Goal: Task Accomplishment & Management: Complete application form

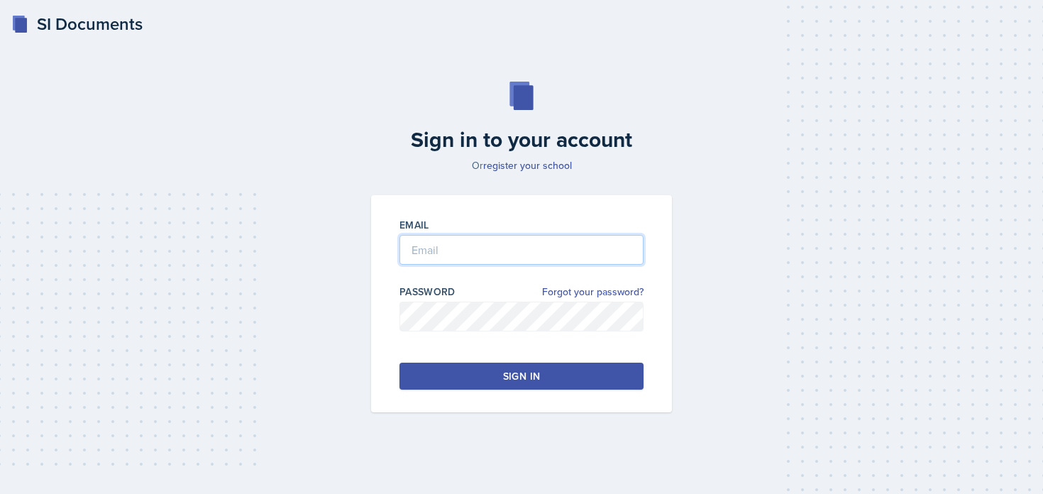
click at [432, 239] on input "email" at bounding box center [522, 250] width 244 height 30
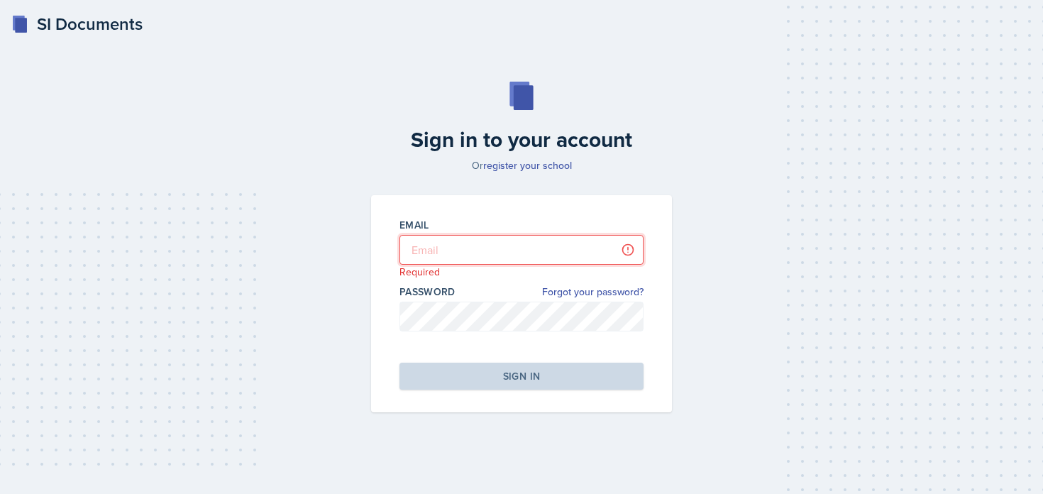
type input "[PERSON_NAME][EMAIL_ADDRESS][PERSON_NAME][DOMAIN_NAME]"
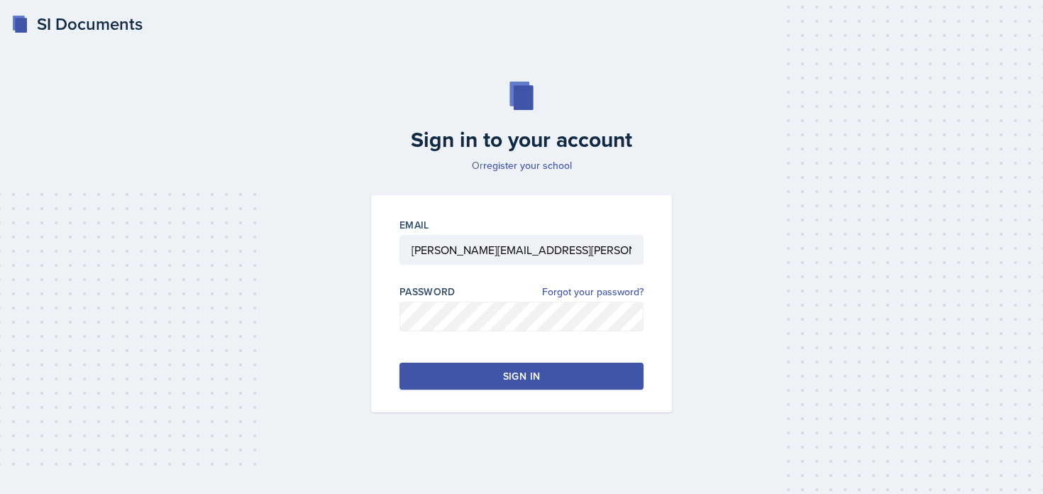
click at [463, 375] on button "Sign in" at bounding box center [522, 376] width 244 height 27
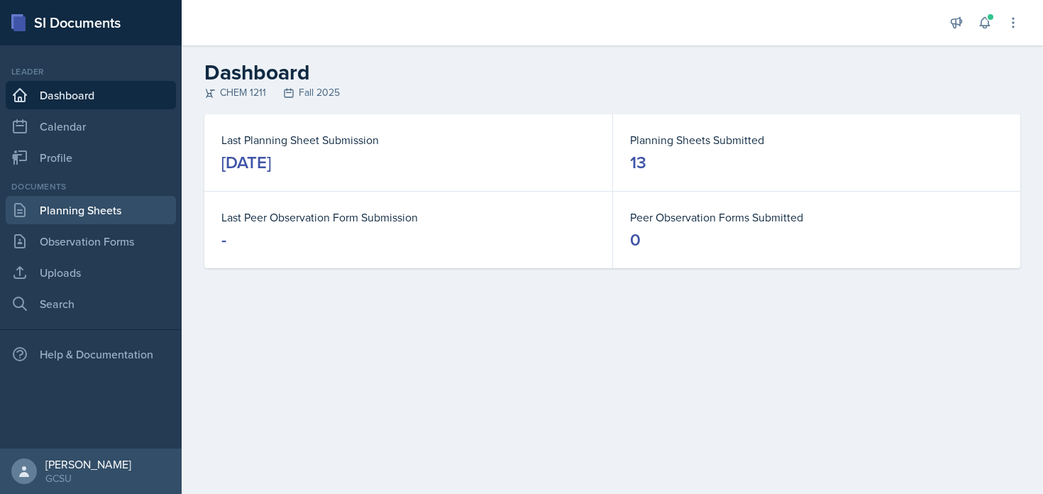
click at [110, 212] on link "Planning Sheets" at bounding box center [91, 210] width 170 height 28
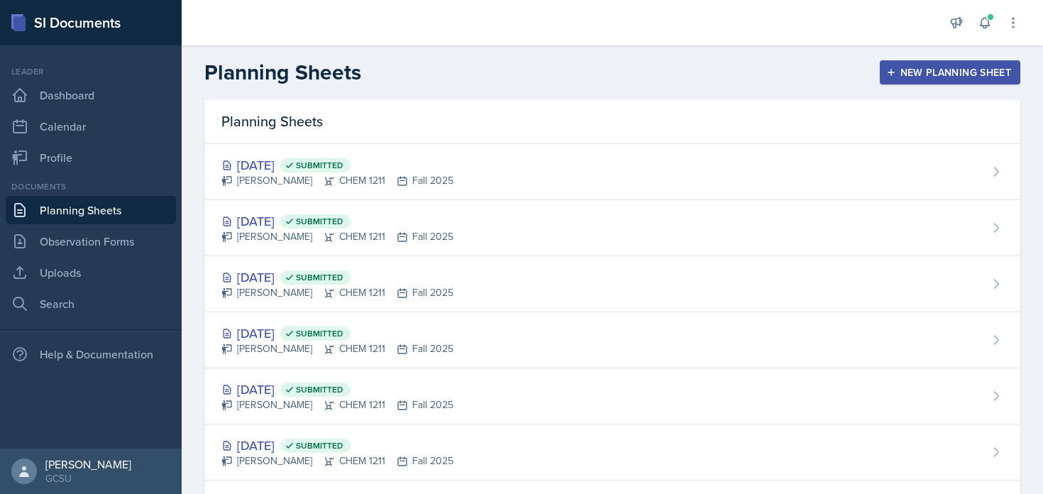
click at [964, 76] on div "New Planning Sheet" at bounding box center [950, 72] width 122 height 11
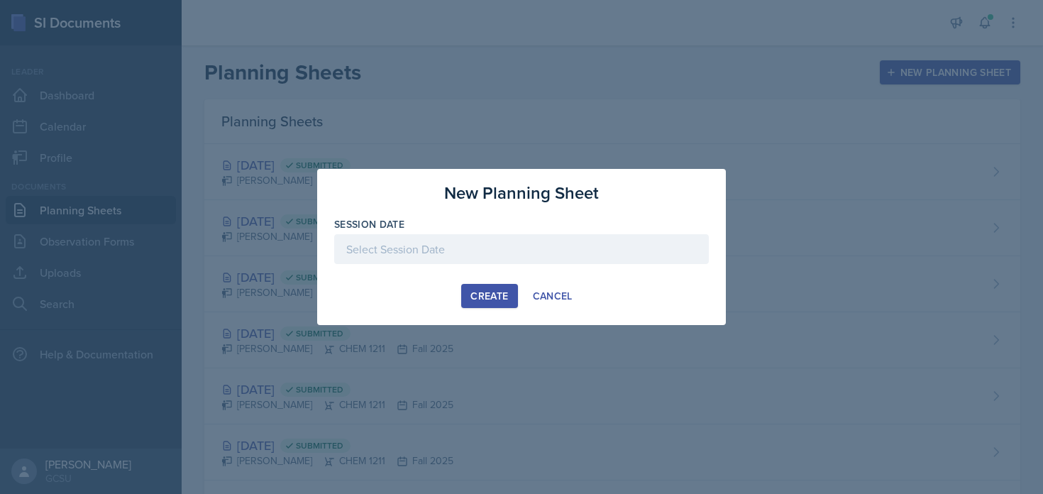
click at [473, 251] on div at bounding box center [521, 249] width 375 height 30
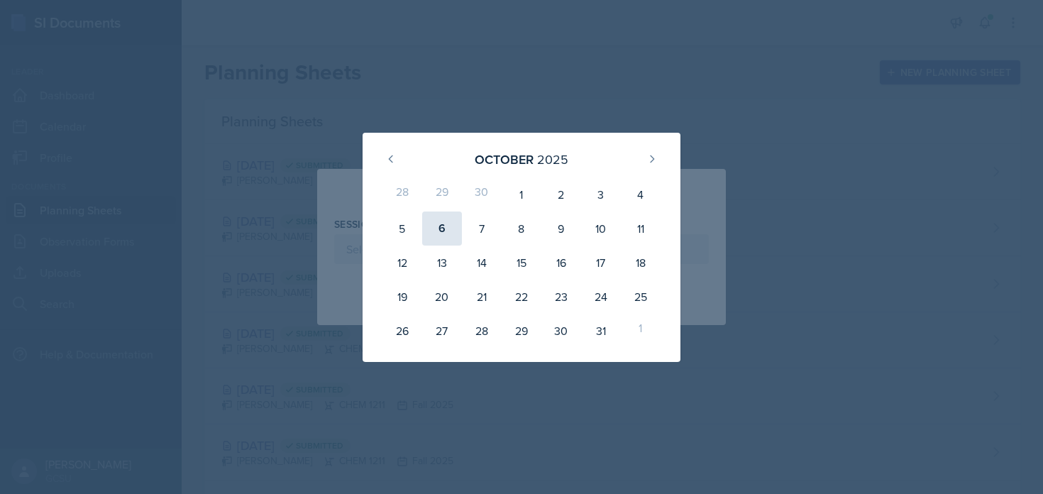
click at [461, 231] on div "6" at bounding box center [442, 228] width 40 height 34
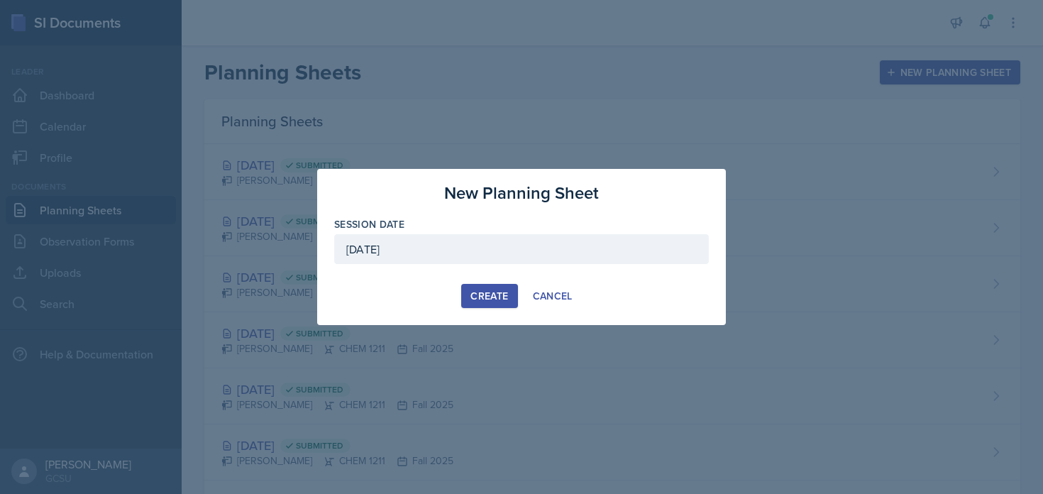
click at [472, 246] on div "October 6th, 2025" at bounding box center [521, 249] width 375 height 30
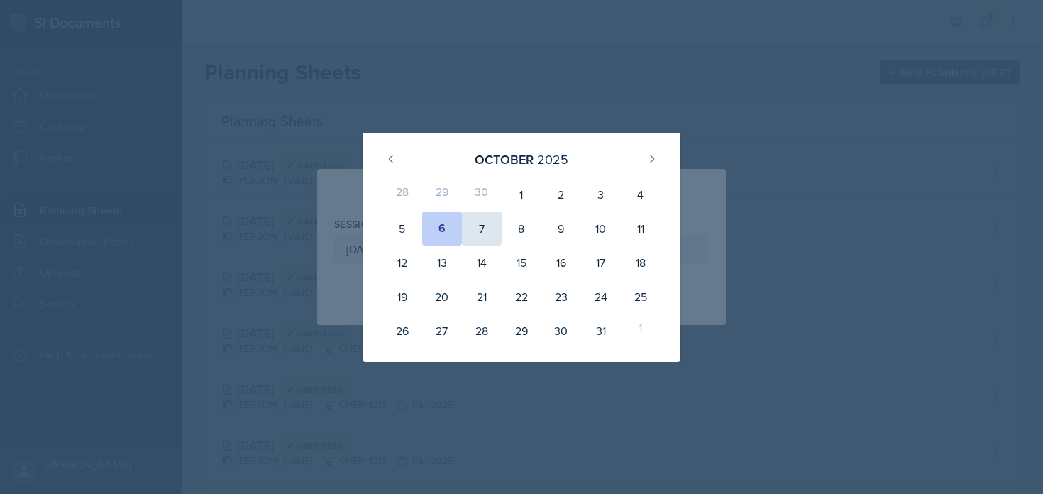
click at [478, 233] on div "7" at bounding box center [482, 228] width 40 height 34
type input "[DATE]"
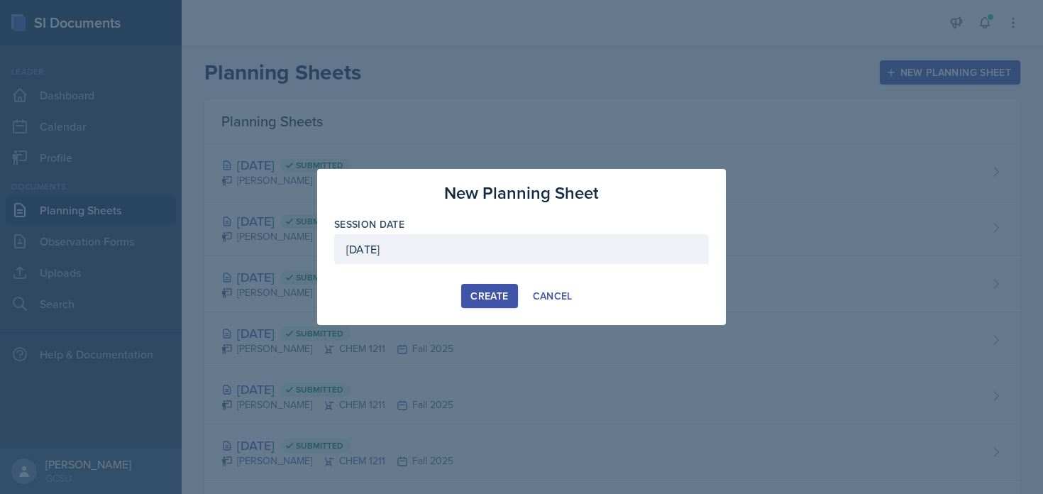
click at [493, 299] on div "Create" at bounding box center [489, 295] width 38 height 11
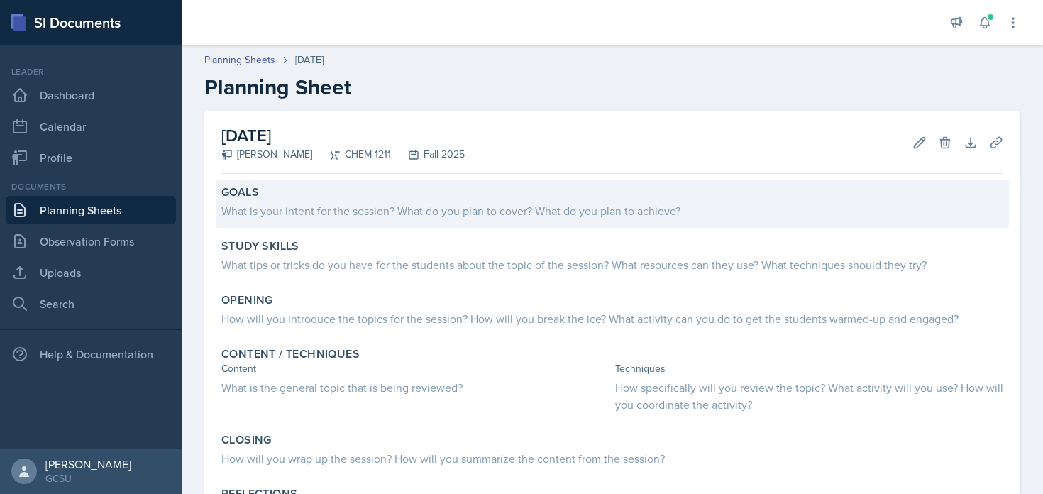
click at [329, 216] on div "What is your intent for the session? What do you plan to cover? What do you pla…" at bounding box center [612, 210] width 782 height 17
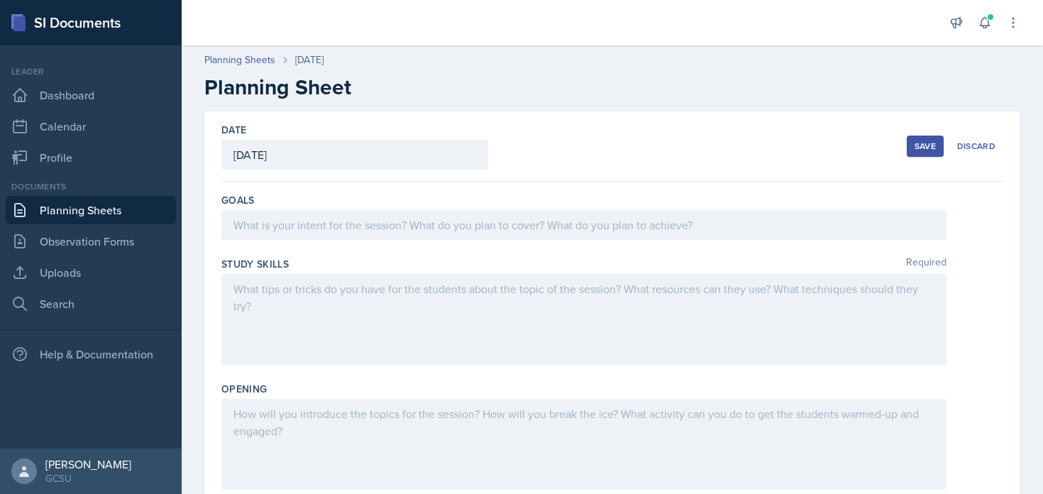
click at [329, 216] on div at bounding box center [583, 225] width 725 height 30
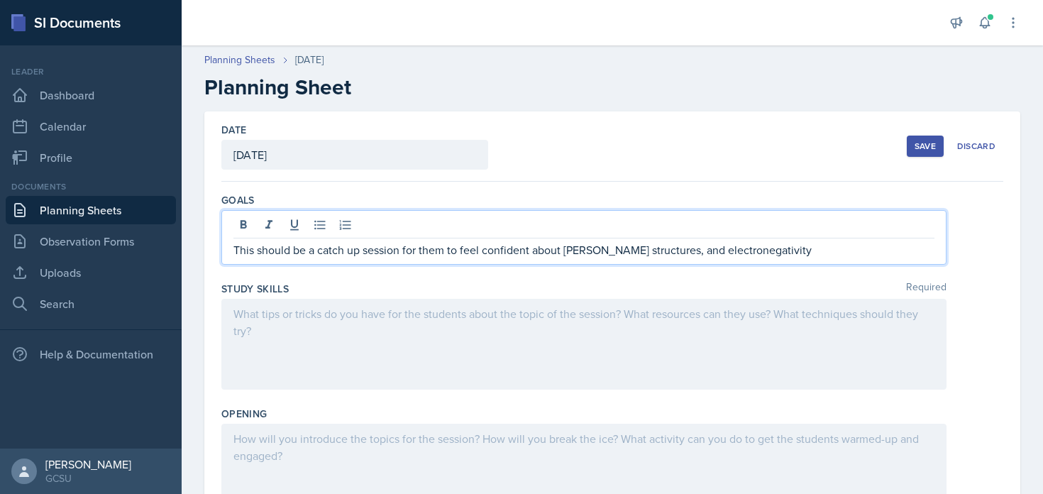
click at [311, 336] on div at bounding box center [583, 344] width 725 height 91
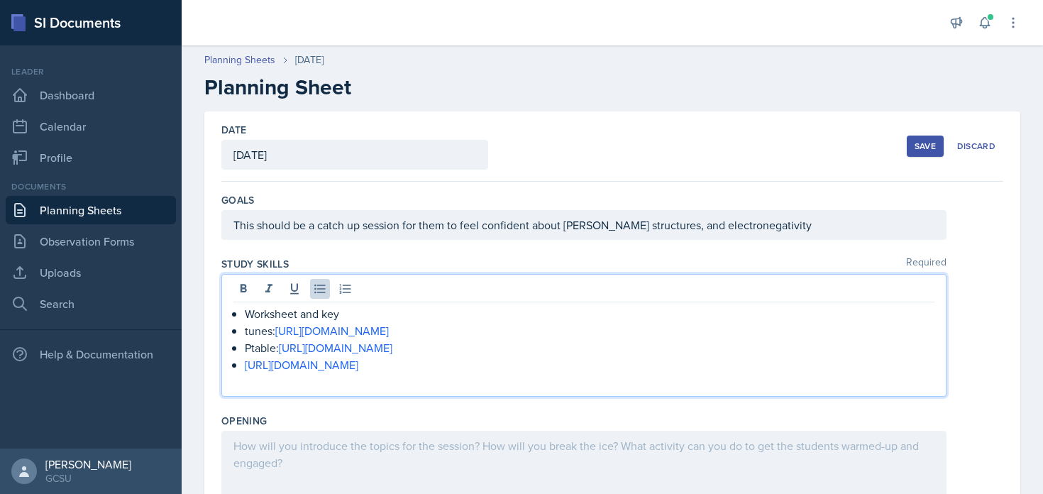
click at [302, 475] on div at bounding box center [583, 476] width 725 height 91
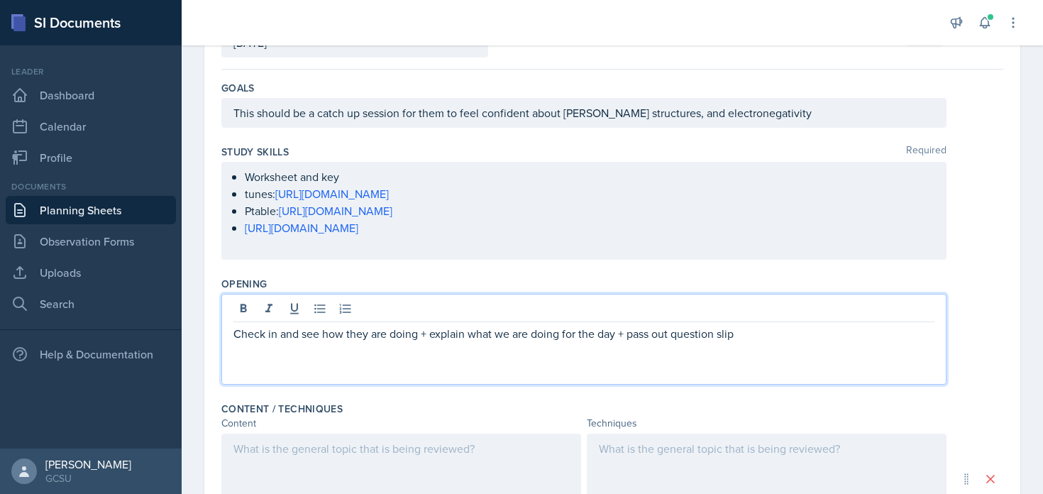
scroll to position [116, 0]
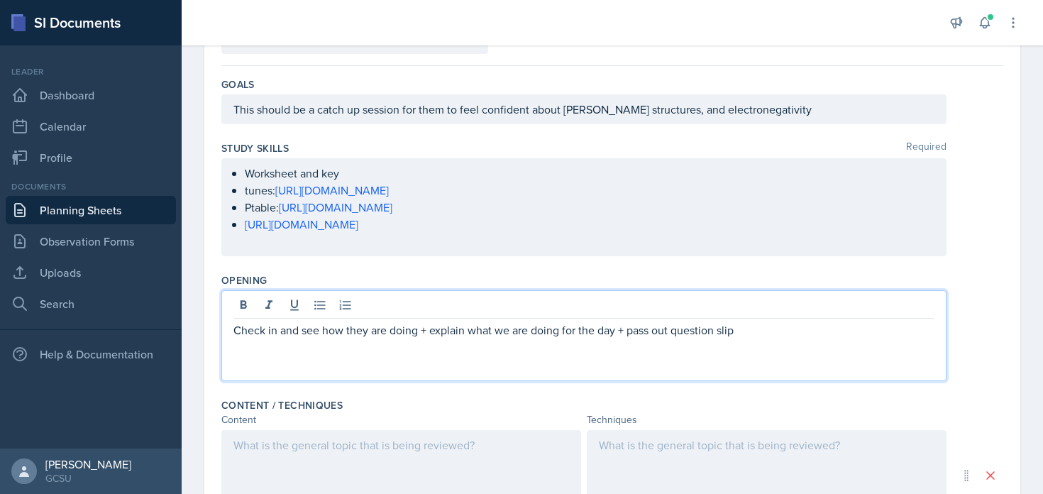
click at [447, 340] on p at bounding box center [583, 346] width 701 height 17
click at [651, 348] on p at bounding box center [583, 346] width 701 height 17
click at [817, 326] on p "Check in and see how they are doing + explain what we are doing for the day + p…" at bounding box center [583, 329] width 701 height 17
click at [817, 324] on p "Check in and see how they are doing + explain what we are doing for the day + p…" at bounding box center [583, 329] width 701 height 17
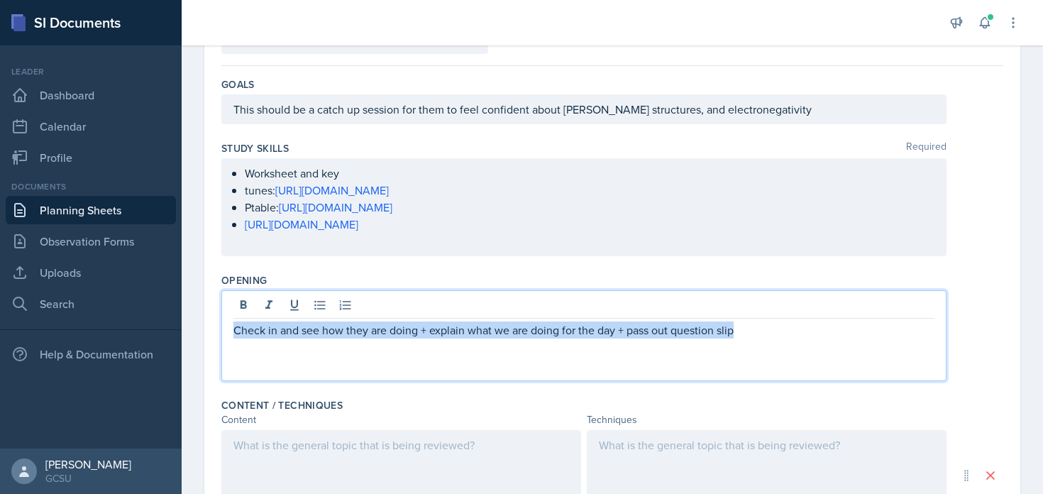
click at [817, 323] on p "Check in and see how they are doing + explain what we are doing for the day + p…" at bounding box center [583, 329] width 701 height 17
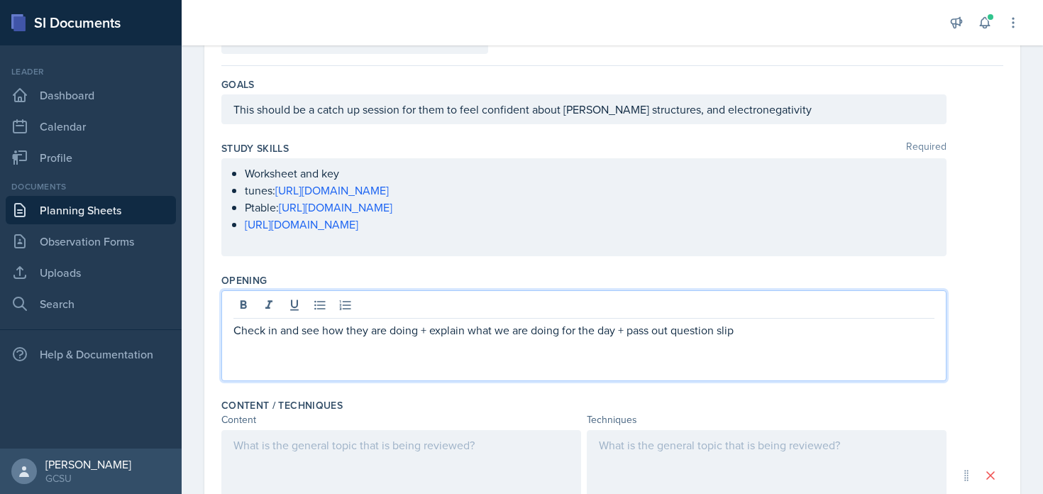
click at [815, 329] on p "Check in and see how they are doing + explain what we are doing for the day + p…" at bounding box center [583, 329] width 701 height 17
drag, startPoint x: 615, startPoint y: 333, endPoint x: 429, endPoint y: 338, distance: 186.0
click at [429, 338] on div "Check in and see how they are doing + explain what we are doing for the day + p…" at bounding box center [583, 338] width 701 height 34
click at [429, 338] on p at bounding box center [583, 346] width 701 height 17
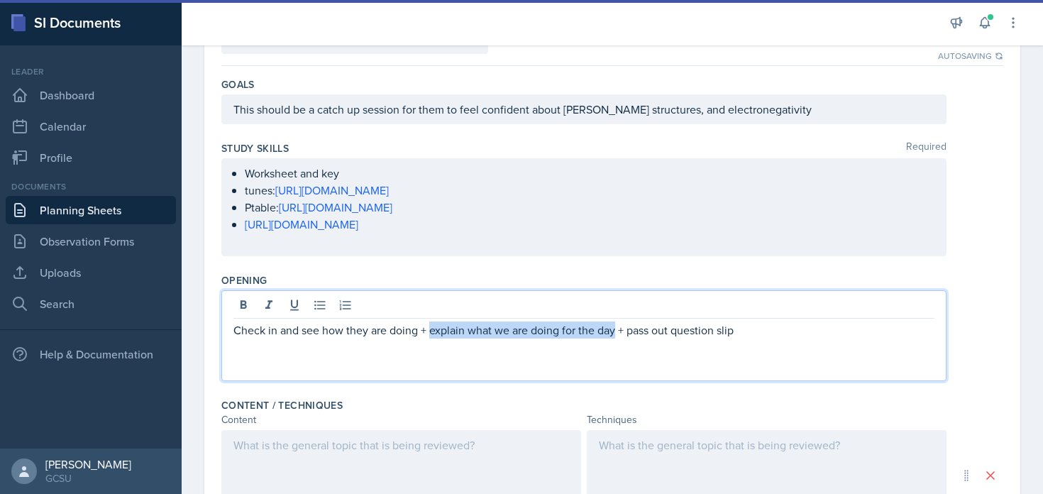
drag, startPoint x: 431, startPoint y: 331, endPoint x: 615, endPoint y: 335, distance: 183.8
click at [615, 335] on p "Check in and see how they are doing + explain what we are doing for the day + p…" at bounding box center [583, 329] width 701 height 17
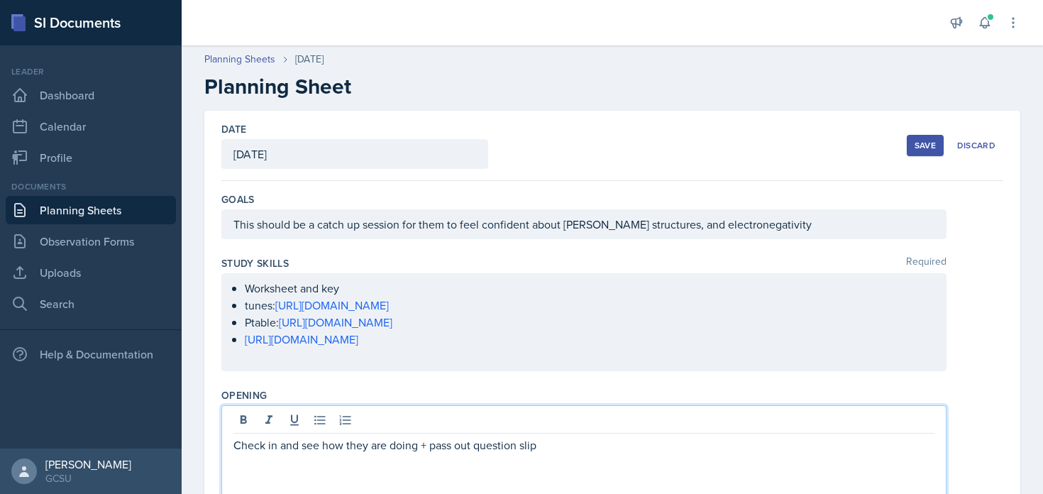
scroll to position [0, 0]
click at [558, 220] on p "This should be a catch up session for them to feel confident about [PERSON_NAME…" at bounding box center [583, 224] width 701 height 17
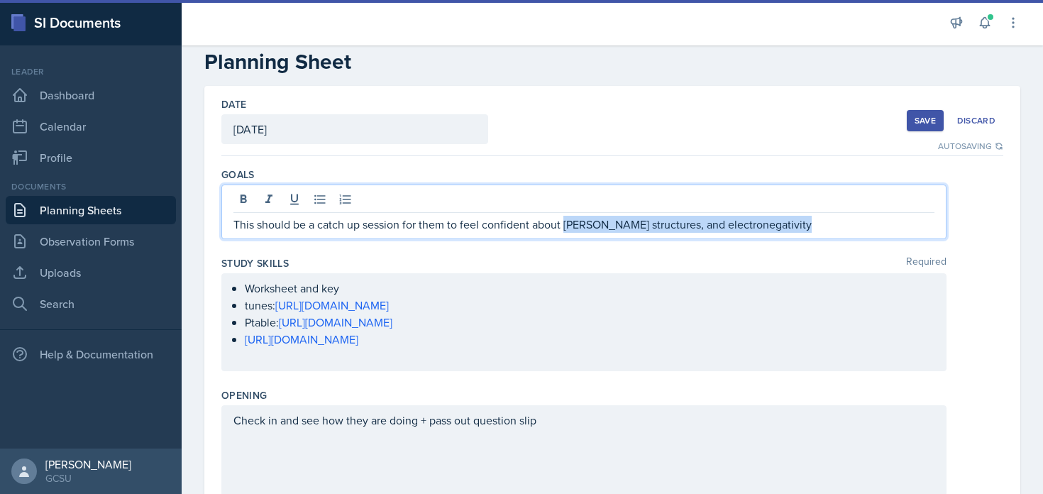
drag, startPoint x: 566, startPoint y: 221, endPoint x: 885, endPoint y: 232, distance: 319.5
click at [885, 232] on p "This should be a catch up session for them to feel confident about [PERSON_NAME…" at bounding box center [583, 224] width 701 height 17
copy p "[PERSON_NAME] structures, and electronegativity"
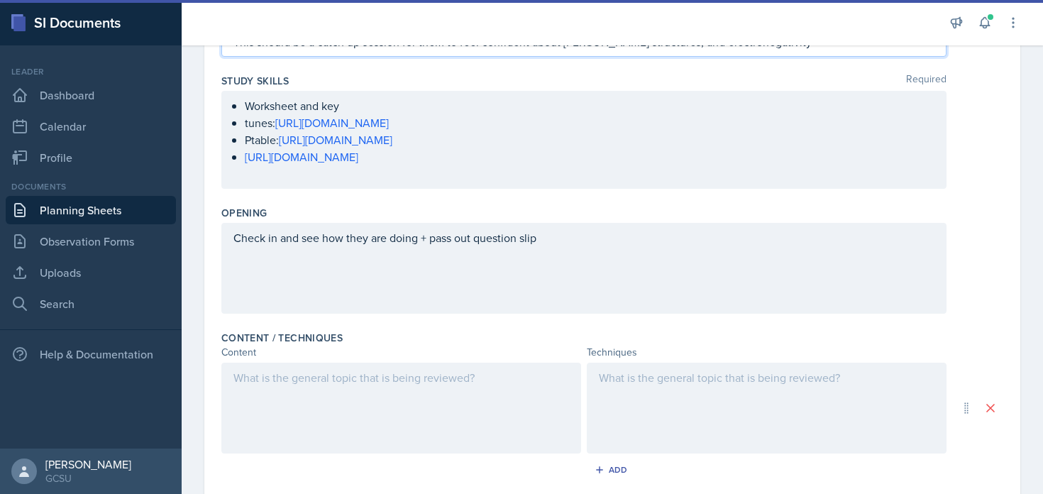
click at [395, 387] on div at bounding box center [401, 408] width 360 height 91
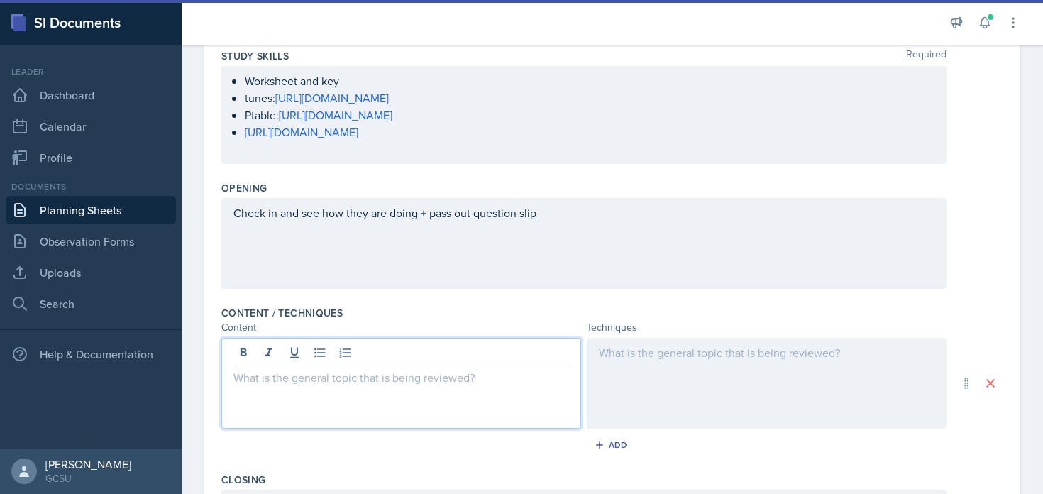
scroll to position [208, 0]
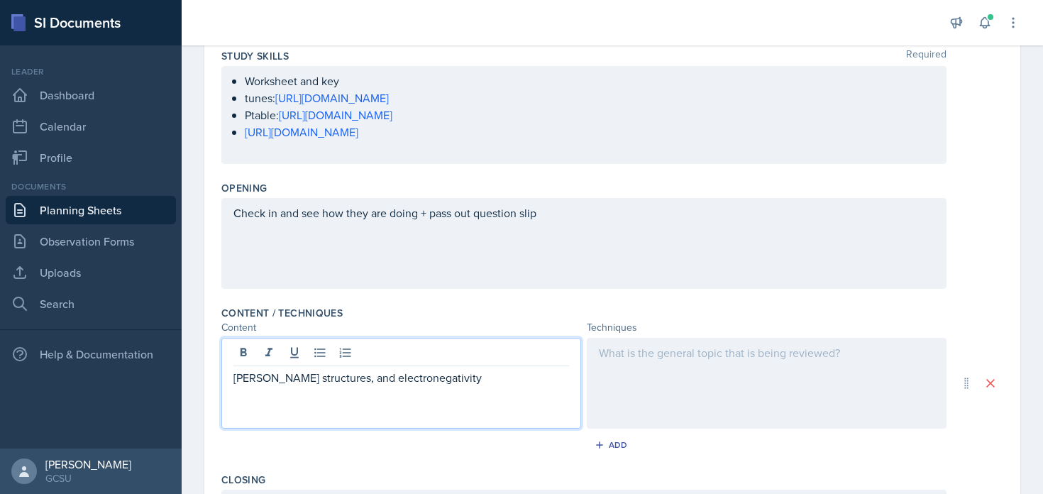
click at [617, 369] on div at bounding box center [767, 383] width 360 height 91
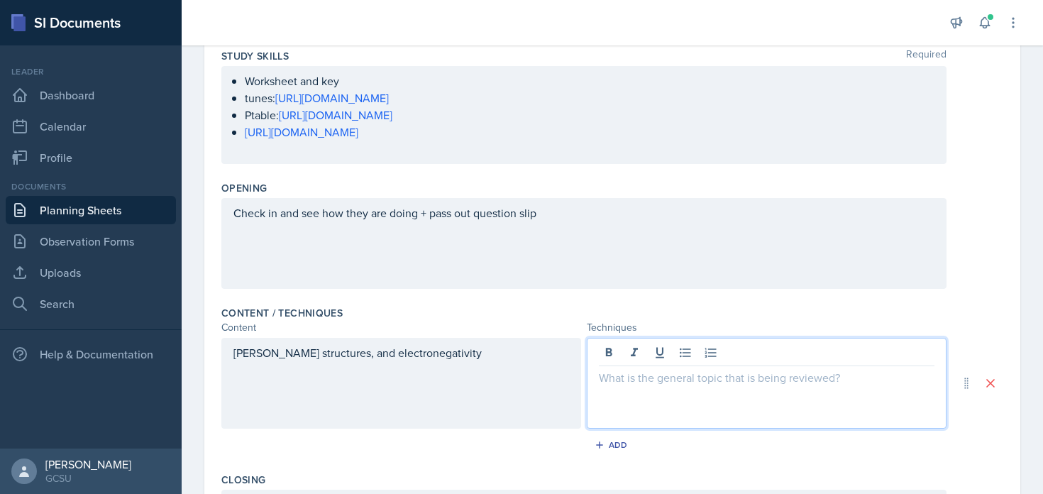
scroll to position [233, 0]
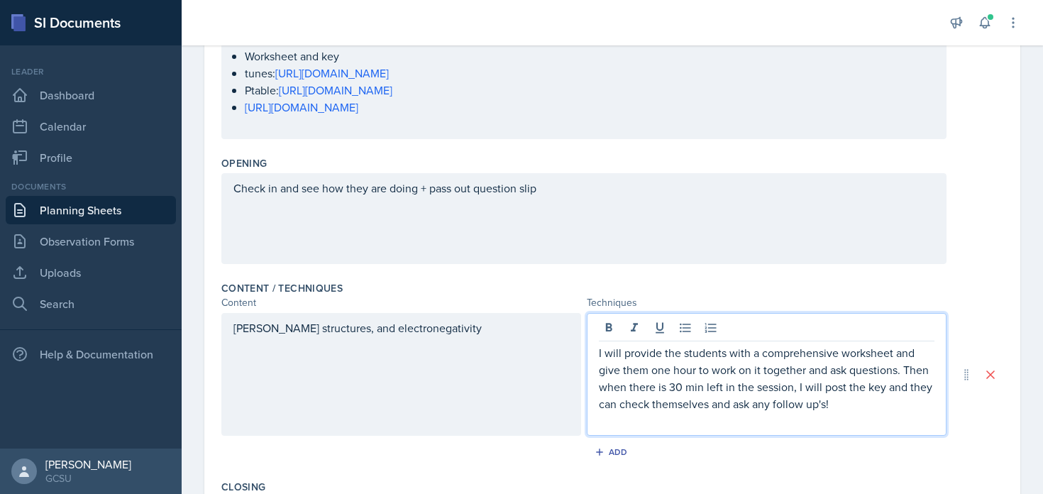
click at [744, 394] on p "I will provide the students with a comprehensive worksheet and give them one ho…" at bounding box center [767, 378] width 336 height 68
drag, startPoint x: 751, startPoint y: 356, endPoint x: 839, endPoint y: 355, distance: 88.7
click at [839, 356] on p "I will provide the students with a comprehensive worksheet and give them one ho…" at bounding box center [767, 378] width 336 height 68
click at [908, 356] on p "I will provide the students with access to ALL of the worksheet and give them o…" at bounding box center [767, 378] width 336 height 68
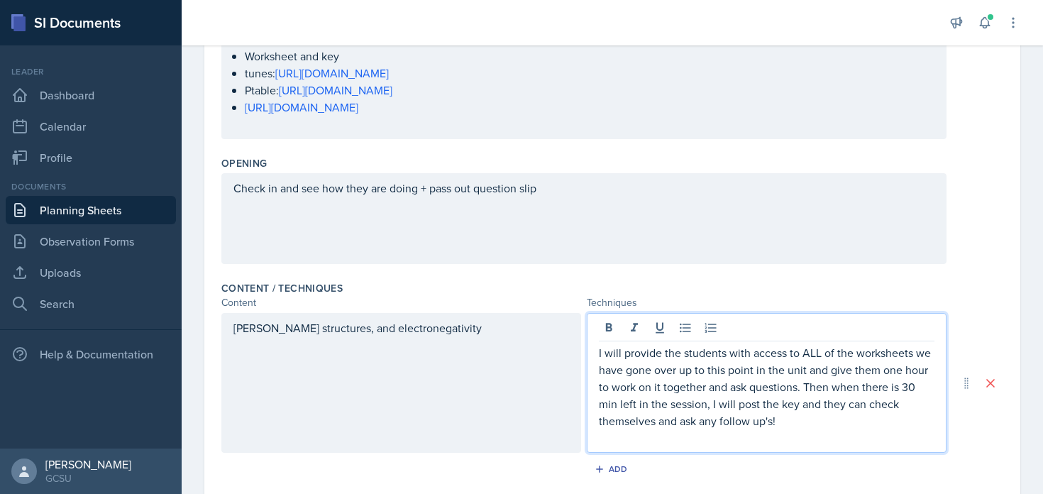
click at [854, 385] on p "I will provide the students with access to ALL of the worksheets we have gone o…" at bounding box center [767, 386] width 336 height 85
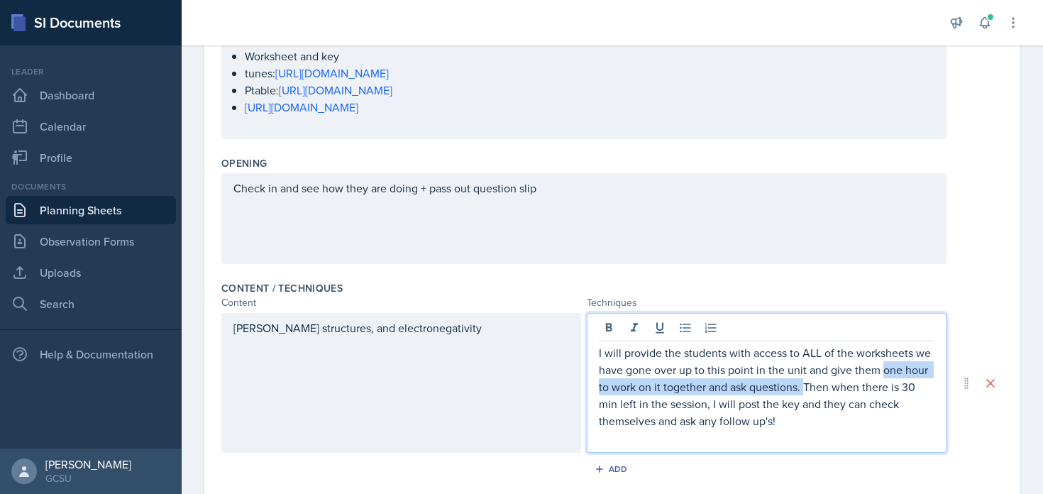
drag, startPoint x: 883, startPoint y: 368, endPoint x: 805, endPoint y: 388, distance: 80.5
click at [805, 388] on p "I will provide the students with access to ALL of the worksheets we have gone o…" at bounding box center [767, 386] width 336 height 85
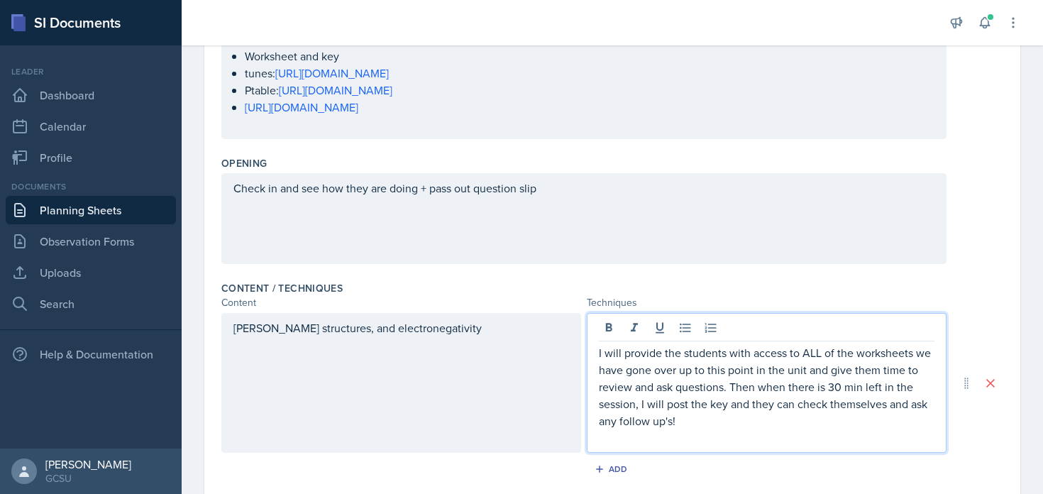
click at [800, 429] on p at bounding box center [767, 437] width 336 height 17
click at [795, 420] on p "I will provide the students with access to ALL of the worksheets we have gone o…" at bounding box center [767, 386] width 336 height 85
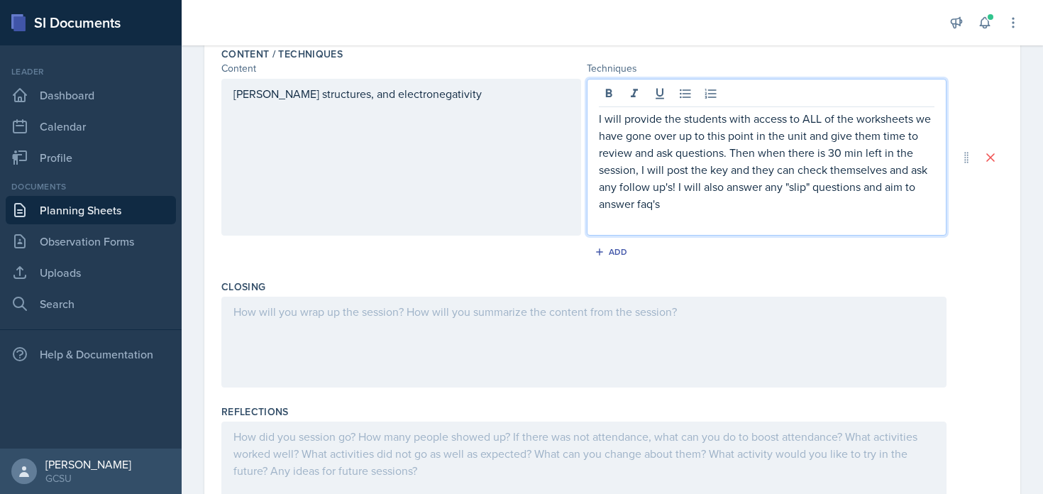
scroll to position [468, 0]
click at [295, 331] on div at bounding box center [583, 341] width 725 height 91
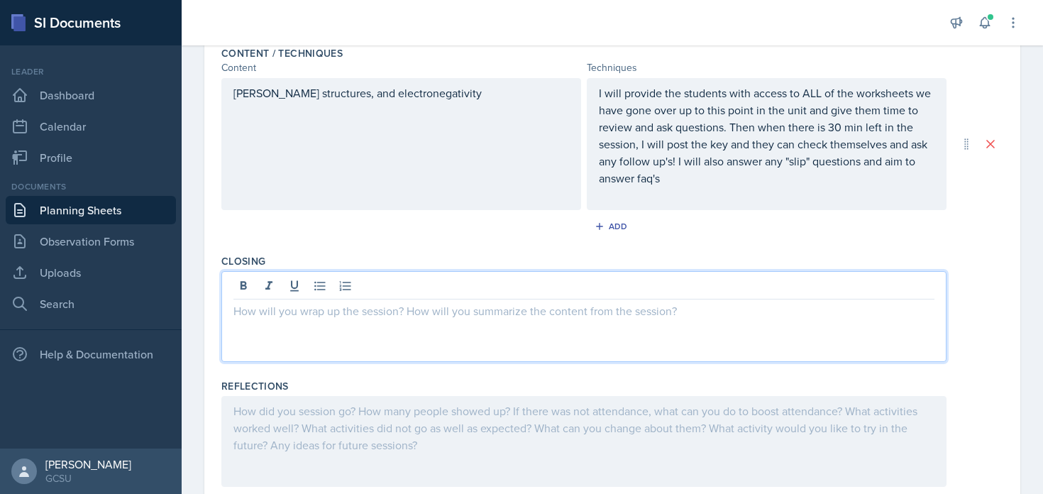
scroll to position [492, 0]
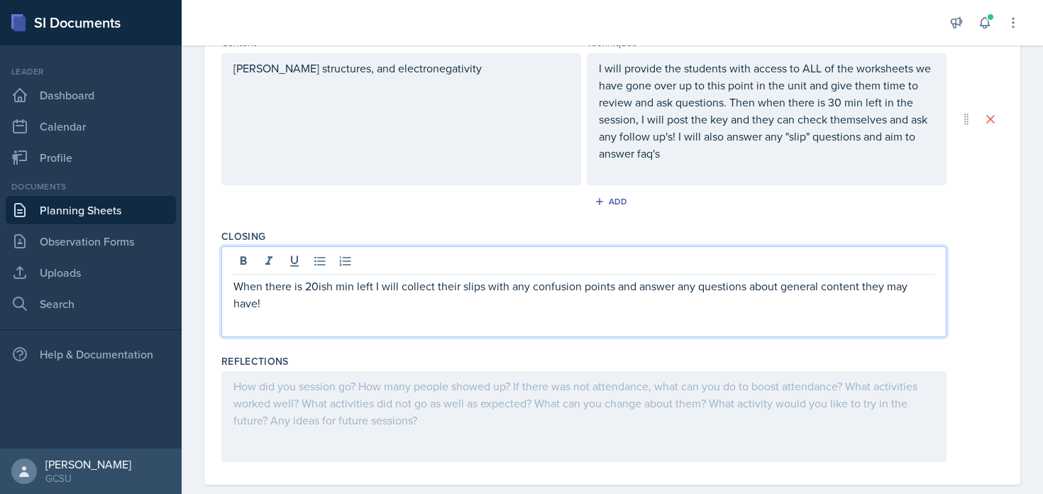
click at [407, 312] on p at bounding box center [583, 320] width 701 height 17
click at [721, 136] on p "I will provide the students with access to ALL of the worksheets we have gone o…" at bounding box center [767, 111] width 336 height 102
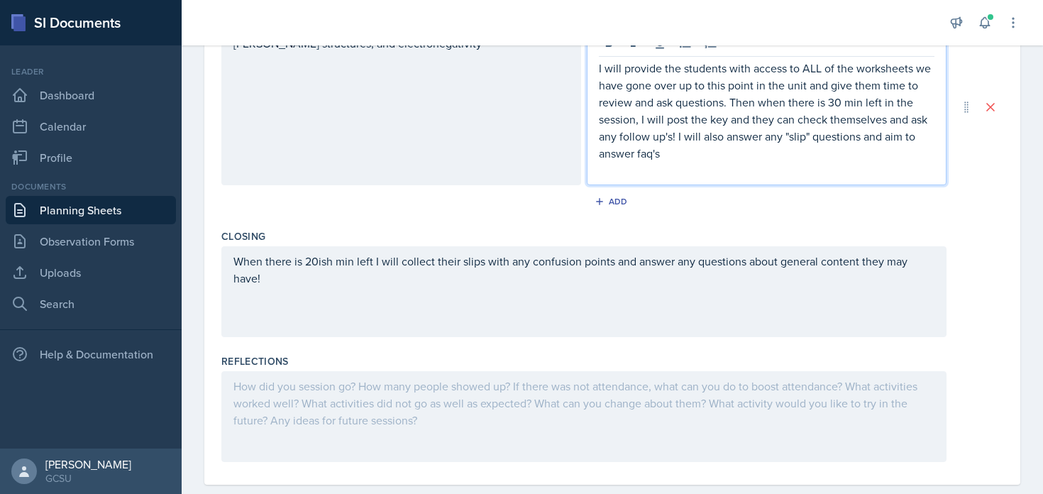
click at [677, 146] on p "I will provide the students with access to ALL of the worksheets we have gone o…" at bounding box center [767, 111] width 336 height 102
drag, startPoint x: 690, startPoint y: 156, endPoint x: 602, endPoint y: 151, distance: 88.8
click at [689, 156] on p "I will provide the students with access to ALL of the worksheets we have gone o…" at bounding box center [767, 111] width 336 height 102
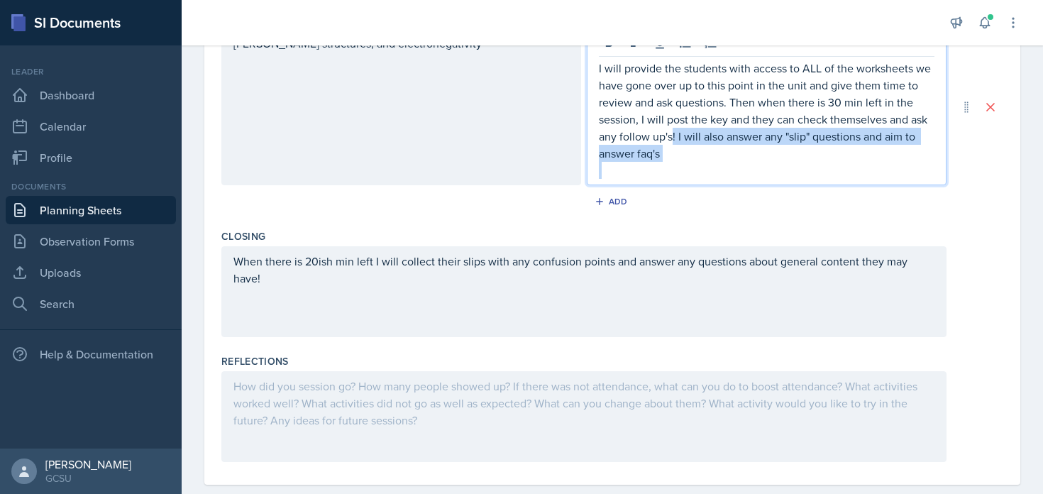
drag, startPoint x: 671, startPoint y: 137, endPoint x: 709, endPoint y: 174, distance: 52.7
click at [709, 174] on div "I will provide the students with access to ALL of the worksheets we have gone o…" at bounding box center [767, 119] width 336 height 119
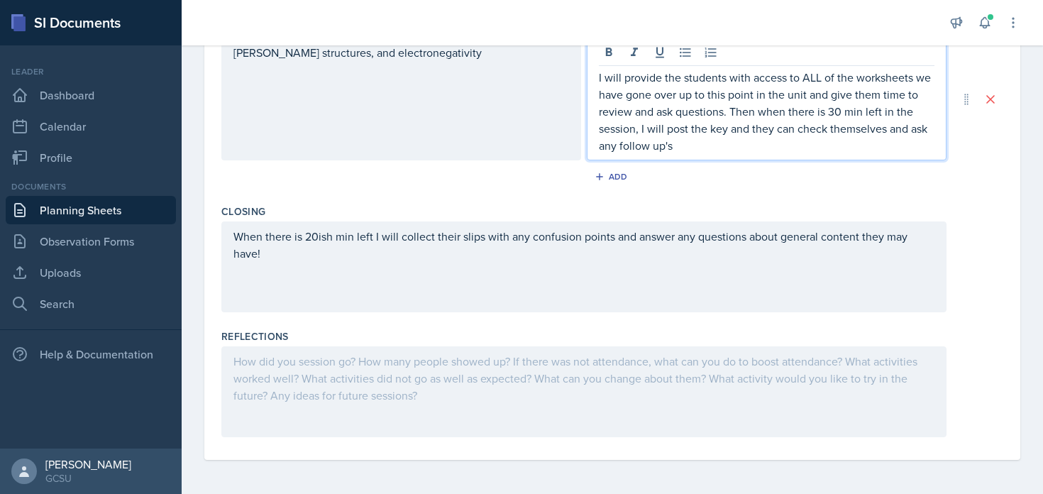
scroll to position [508, 0]
click at [549, 268] on div "When there is 20ish min left I will collect their slips with any confusion poin…" at bounding box center [583, 253] width 701 height 51
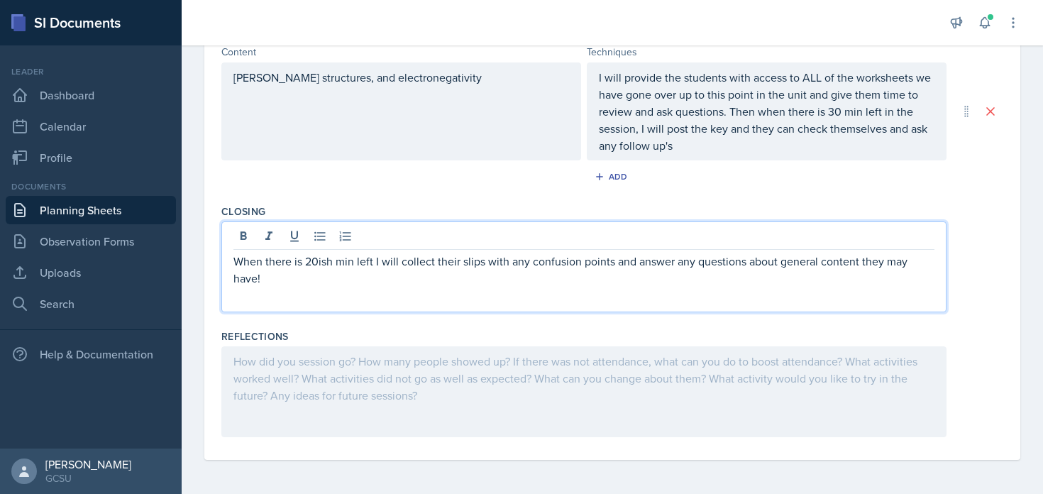
scroll to position [483, 0]
click at [528, 285] on p "When there is 20ish min left I will collect their slips with any confusion poin…" at bounding box center [583, 270] width 701 height 34
click at [844, 272] on p "When there is 20ish min left I will collect their slips with any confusion poin…" at bounding box center [583, 270] width 701 height 34
drag, startPoint x: 778, startPoint y: 262, endPoint x: 905, endPoint y: 253, distance: 128.0
click at [905, 253] on p "When there is 20ish min left I will collect their slips with any confusion poin…" at bounding box center [583, 270] width 701 height 34
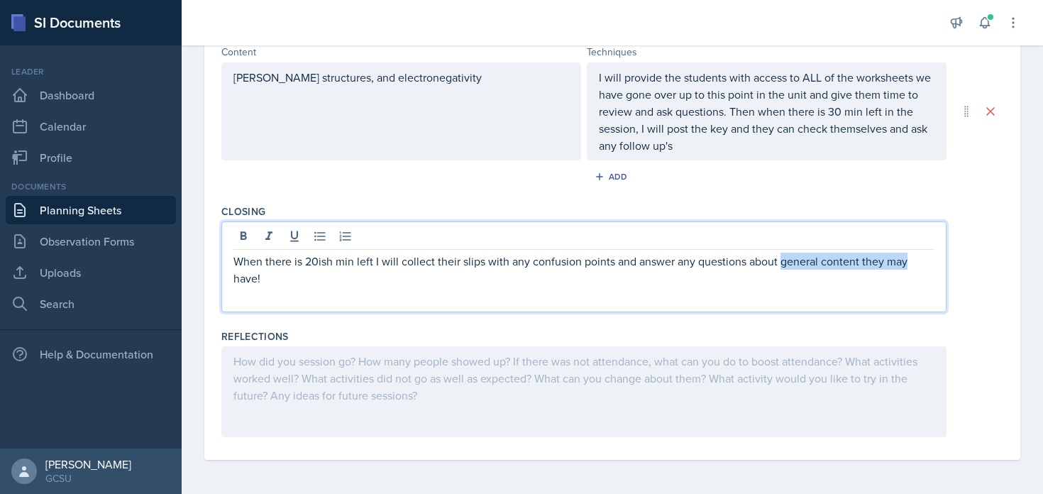
click at [905, 253] on p "When there is 20ish min left I will collect their slips with any confusion poin…" at bounding box center [583, 270] width 701 height 34
drag, startPoint x: 674, startPoint y: 260, endPoint x: 705, endPoint y: 324, distance: 71.7
click at [705, 324] on div "Goals This should be a catch up session for them to feel confident about vesper…" at bounding box center [612, 78] width 782 height 761
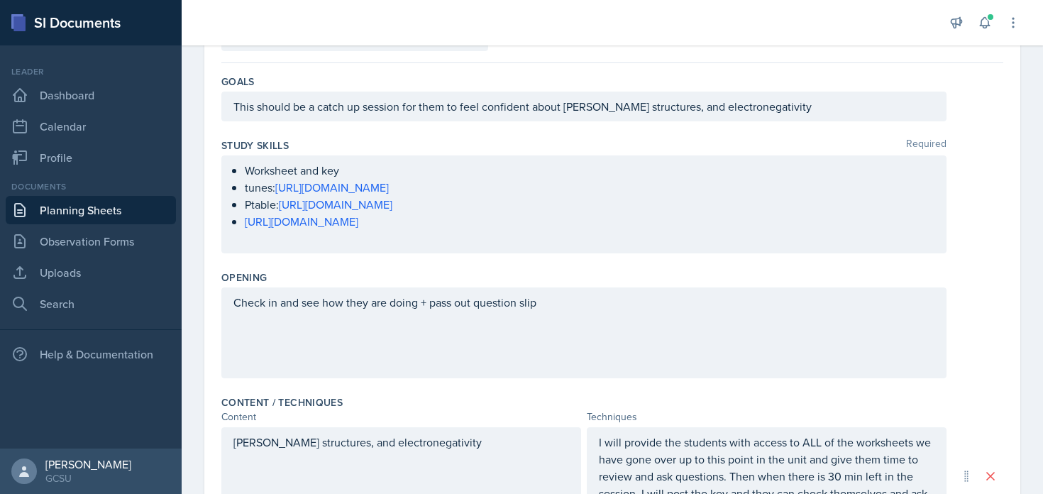
scroll to position [0, 0]
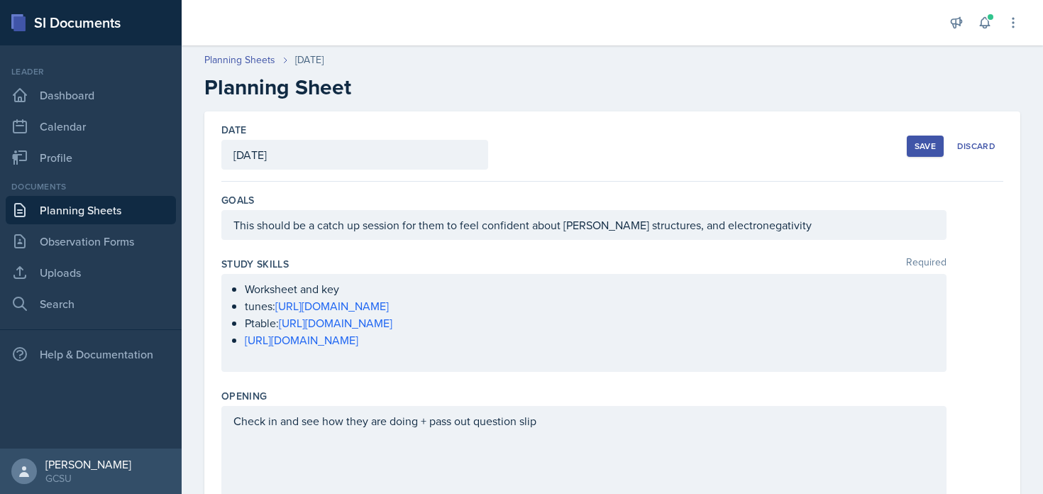
click at [925, 141] on div "Save" at bounding box center [925, 145] width 21 height 11
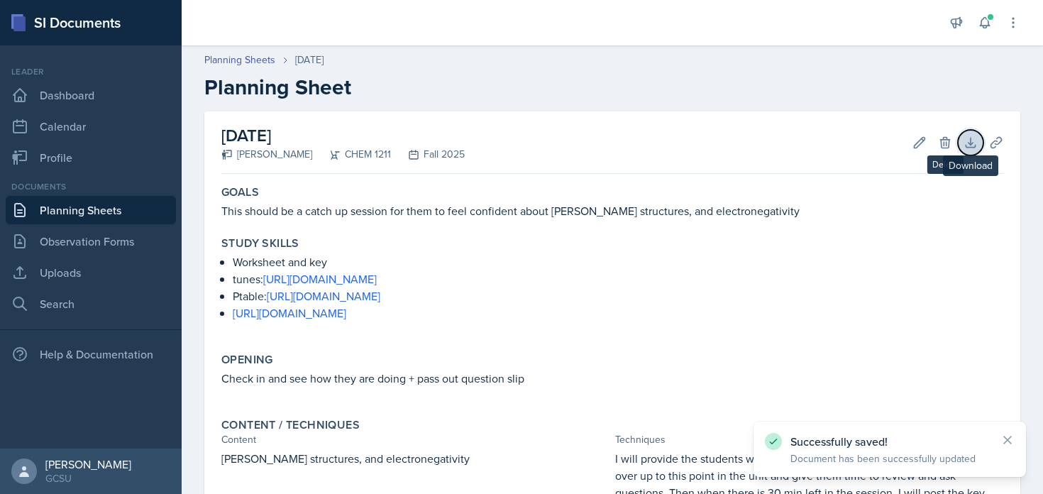
click at [964, 148] on icon at bounding box center [971, 143] width 14 height 14
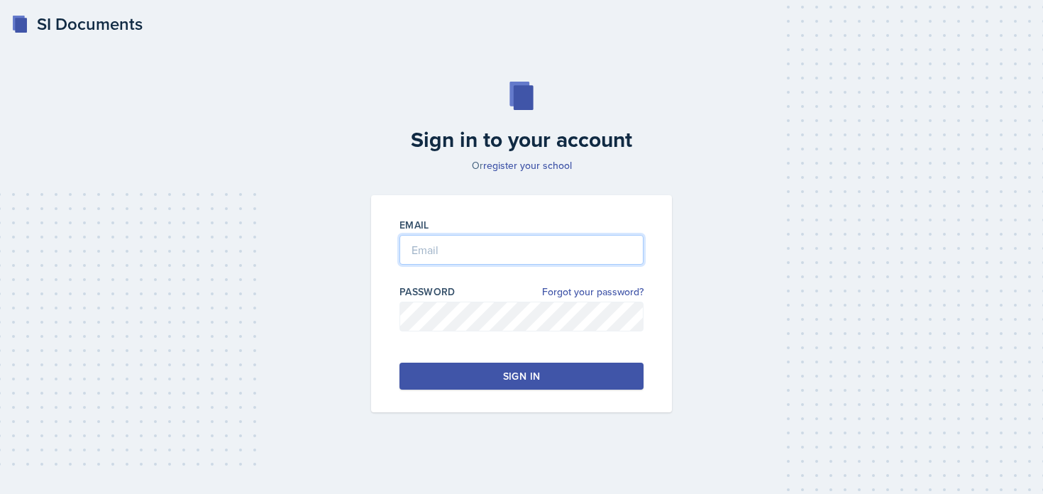
click at [509, 246] on input "email" at bounding box center [522, 250] width 244 height 30
type input "[PERSON_NAME][EMAIL_ADDRESS][PERSON_NAME][DOMAIN_NAME]"
click at [427, 378] on button "Sign in" at bounding box center [522, 376] width 244 height 27
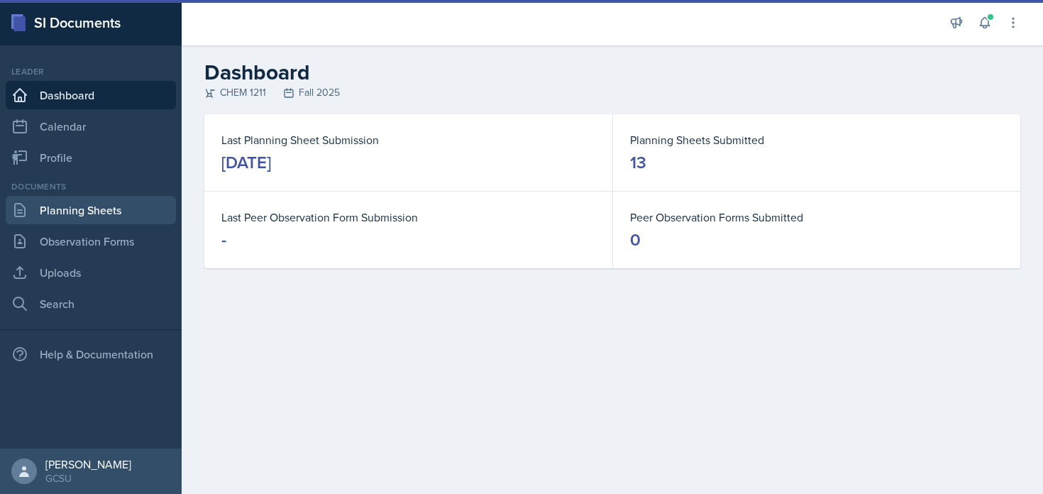
click at [119, 197] on link "Planning Sheets" at bounding box center [91, 210] width 170 height 28
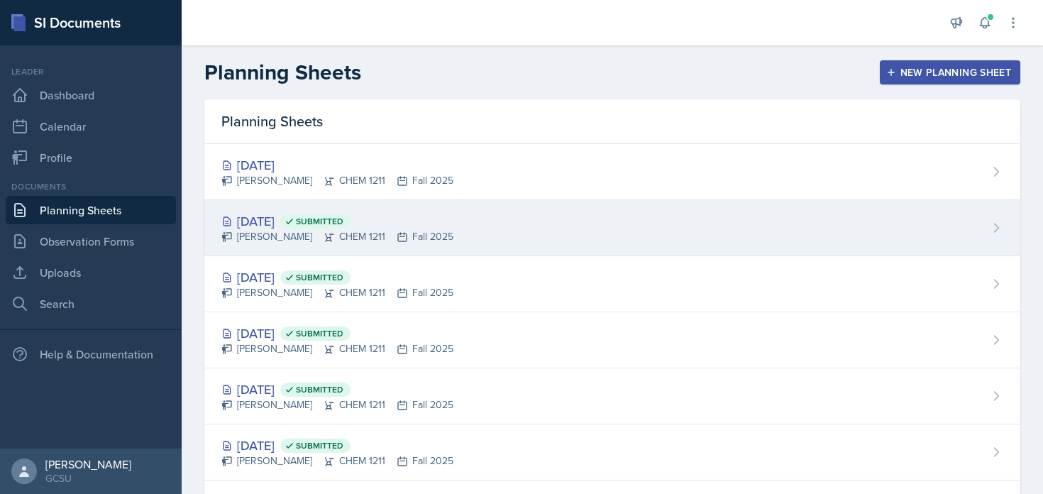
click at [343, 216] on span "Submitted" at bounding box center [320, 221] width 48 height 11
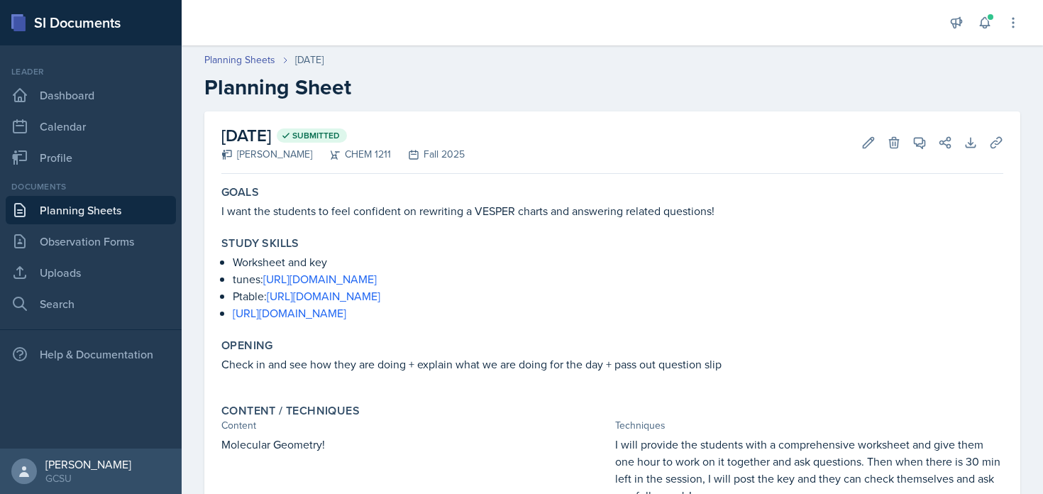
click at [597, 213] on p "I want the students to feel confident on rewriting a VESPER charts and answerin…" at bounding box center [612, 210] width 782 height 17
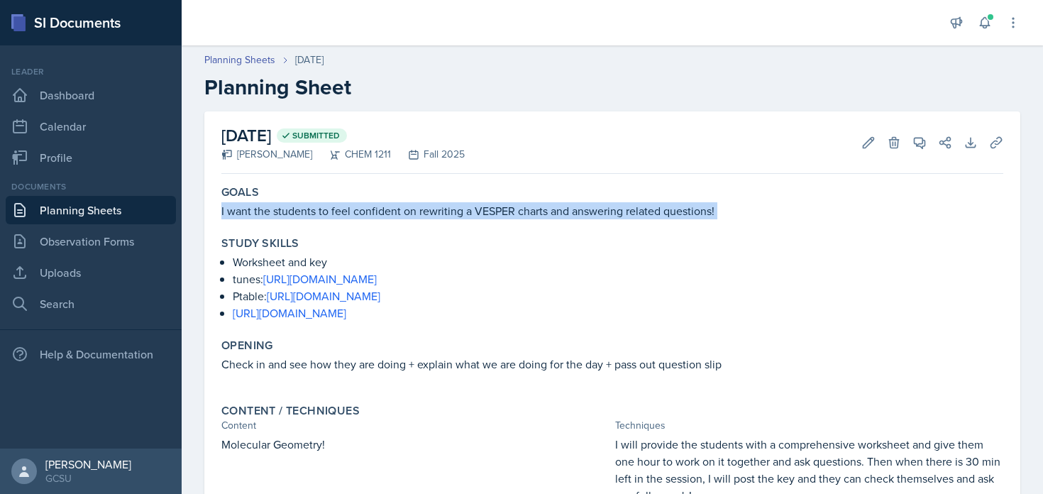
click at [597, 213] on p "I want the students to feel confident on rewriting a VESPER charts and answerin…" at bounding box center [612, 210] width 782 height 17
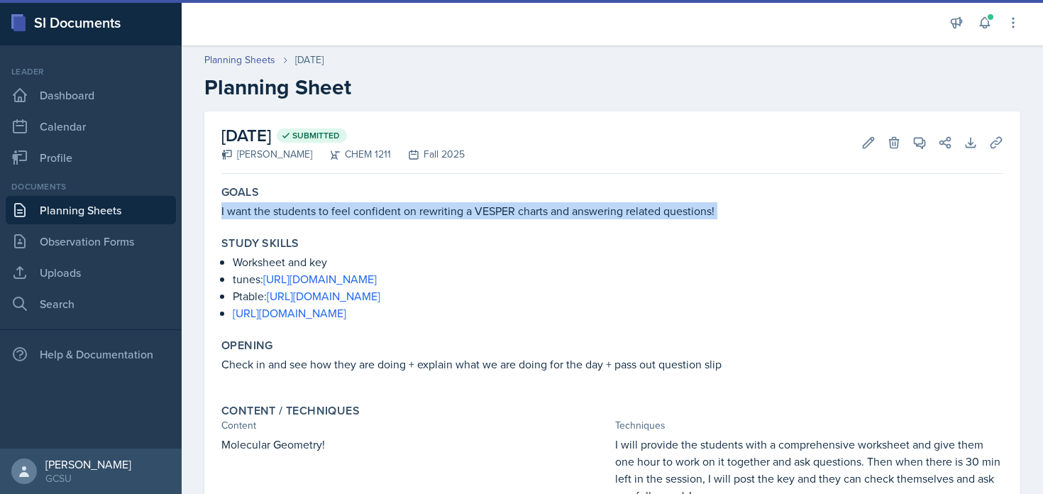
copy div "I want the students to feel confident on rewriting a VESPER charts and answerin…"
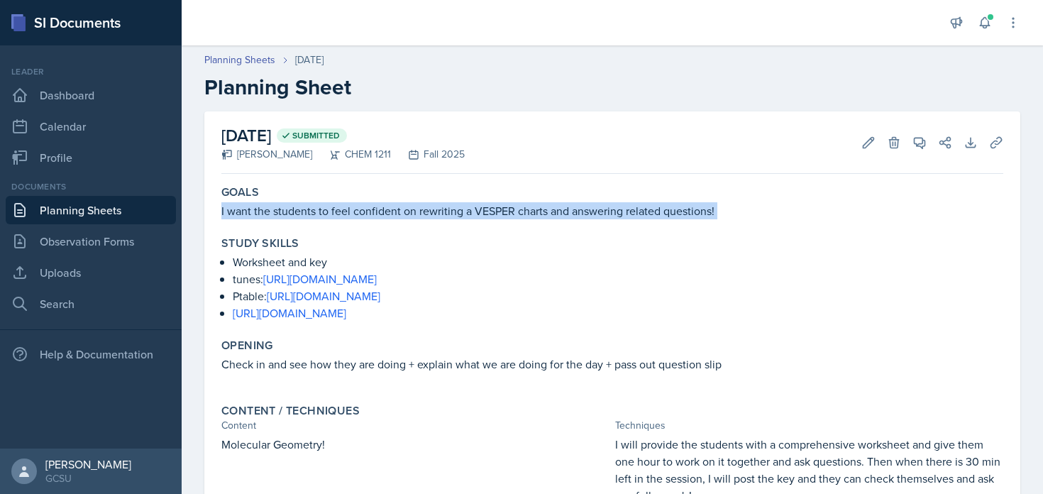
drag, startPoint x: 526, startPoint y: 318, endPoint x: 191, endPoint y: 256, distance: 340.6
click at [191, 256] on div "October 2nd, 2025 Submitted Lucy Artime CHEM 1211 Fall 2025 Edit Delete View Co…" at bounding box center [612, 401] width 861 height 580
copy ul "Worksheet and key tunes: https://www.youtube.com/watch?v=WYYReHnt8Es&list=RDWYY…"
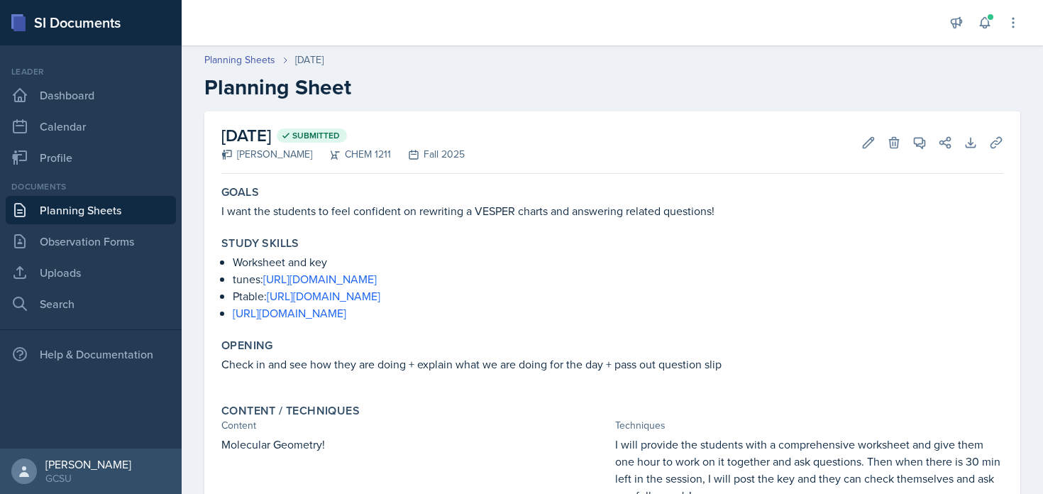
click at [322, 368] on p "Check in and see how they are doing + explain what we are doing for the day + p…" at bounding box center [612, 364] width 782 height 17
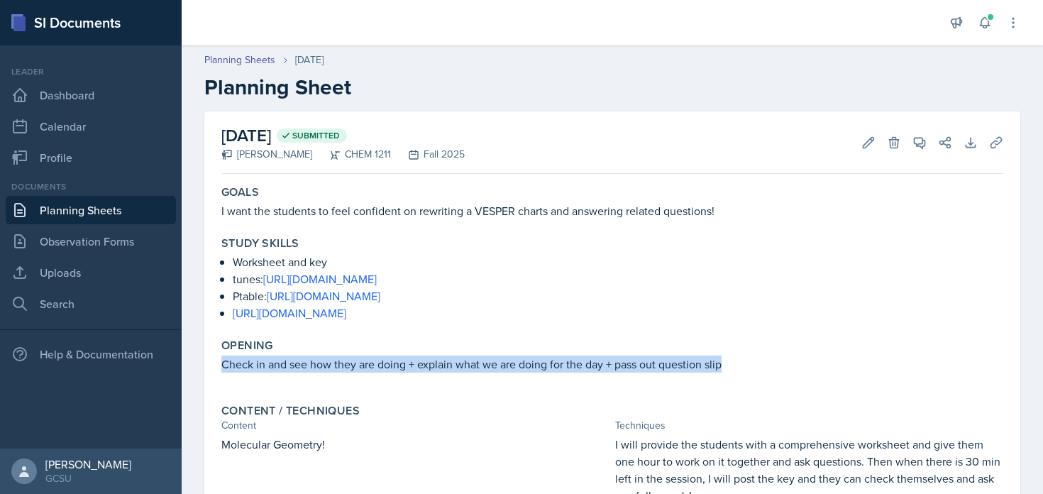
click at [322, 368] on p "Check in and see how they are doing + explain what we are doing for the day + p…" at bounding box center [612, 364] width 782 height 17
copy p "Check in and see how they are doing + explain what we are doing for the day + p…"
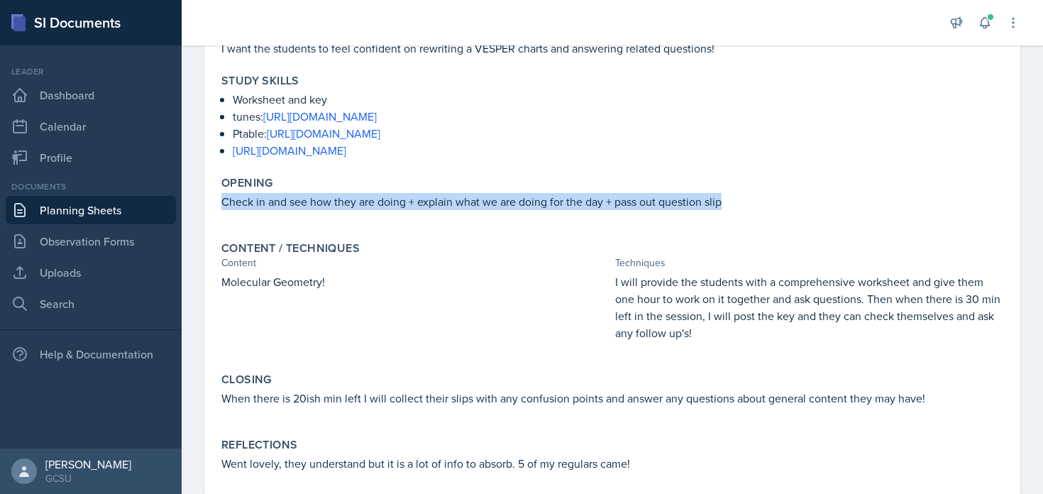
scroll to position [164, 0]
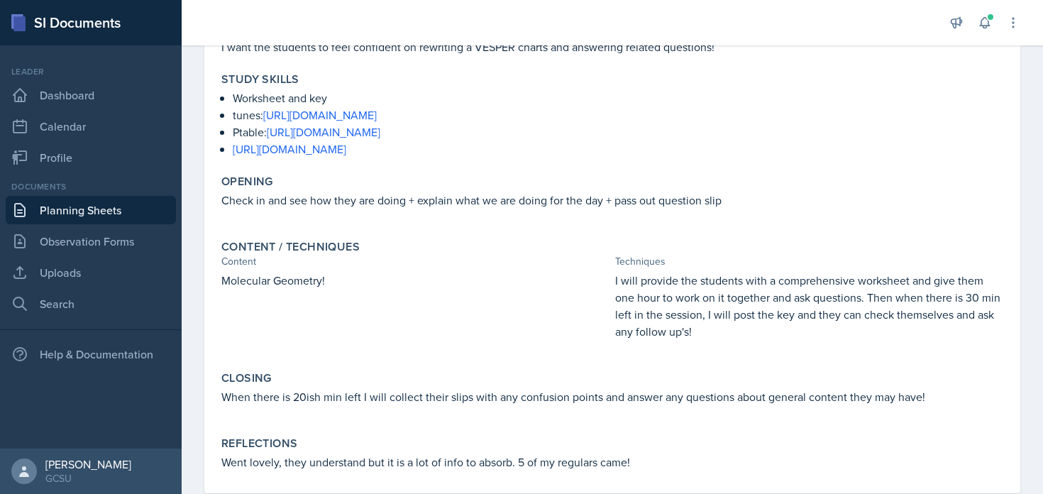
click at [309, 276] on p "Molecular Geometry!" at bounding box center [415, 280] width 388 height 17
copy div "Molecular Geometry!"
click at [693, 290] on p "I will provide the students with a comprehensive worksheet and give them one ho…" at bounding box center [809, 306] width 388 height 68
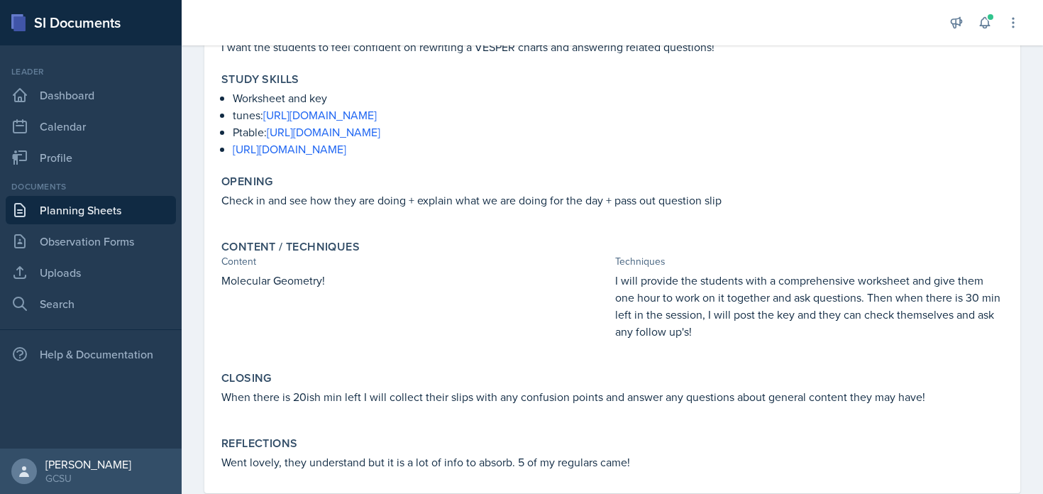
click at [693, 287] on p "I will provide the students with a comprehensive worksheet and give them one ho…" at bounding box center [809, 306] width 388 height 68
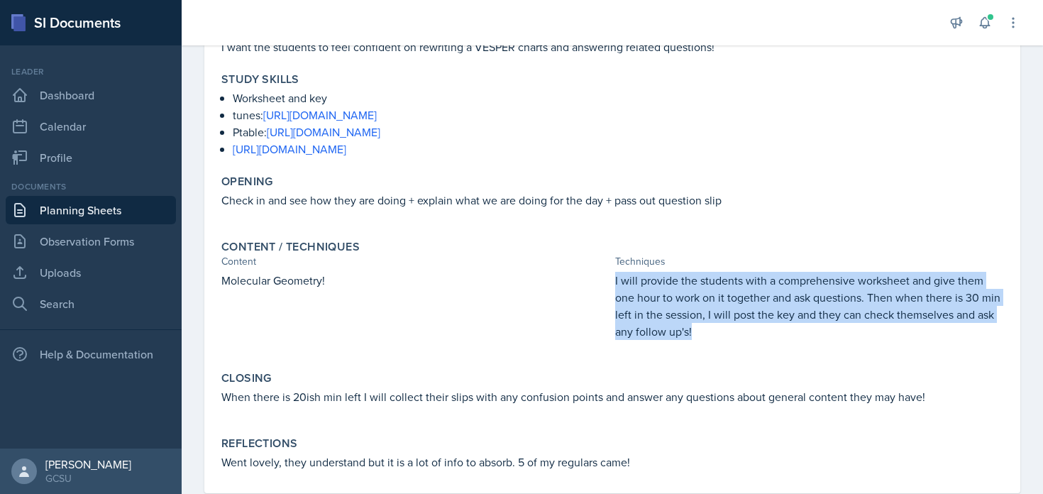
click at [693, 287] on p "I will provide the students with a comprehensive worksheet and give them one ho…" at bounding box center [809, 306] width 388 height 68
copy p "I will provide the students with a comprehensive worksheet and give them one ho…"
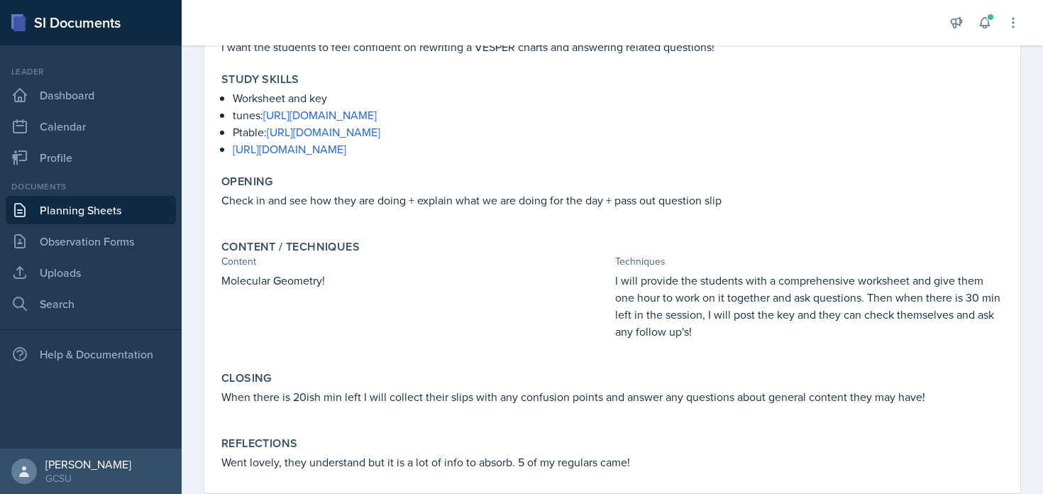
click at [341, 390] on p "When there is 20ish min left I will collect their slips with any confusion poin…" at bounding box center [612, 396] width 782 height 17
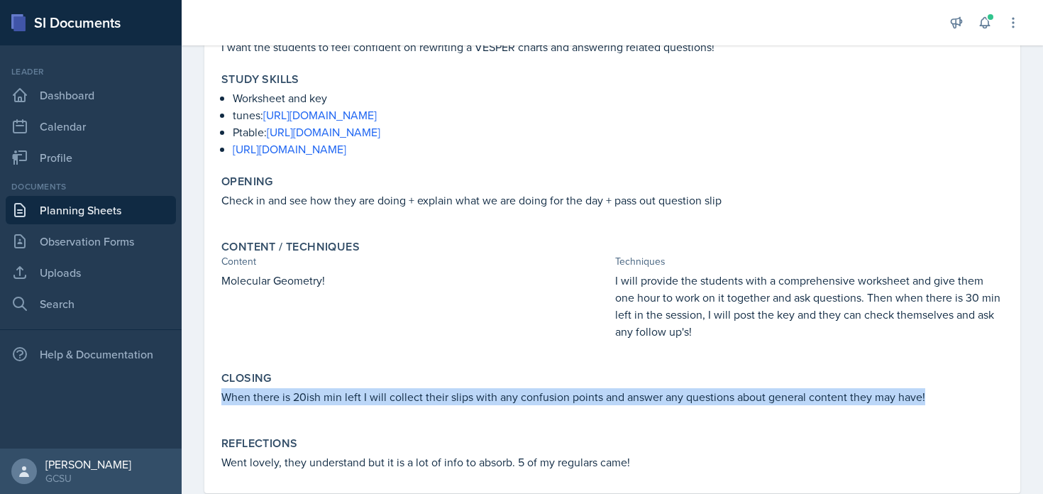
click at [341, 390] on p "When there is 20ish min left I will collect their slips with any confusion poin…" at bounding box center [612, 396] width 782 height 17
copy p "When there is 20ish min left I will collect their slips with any confusion poin…"
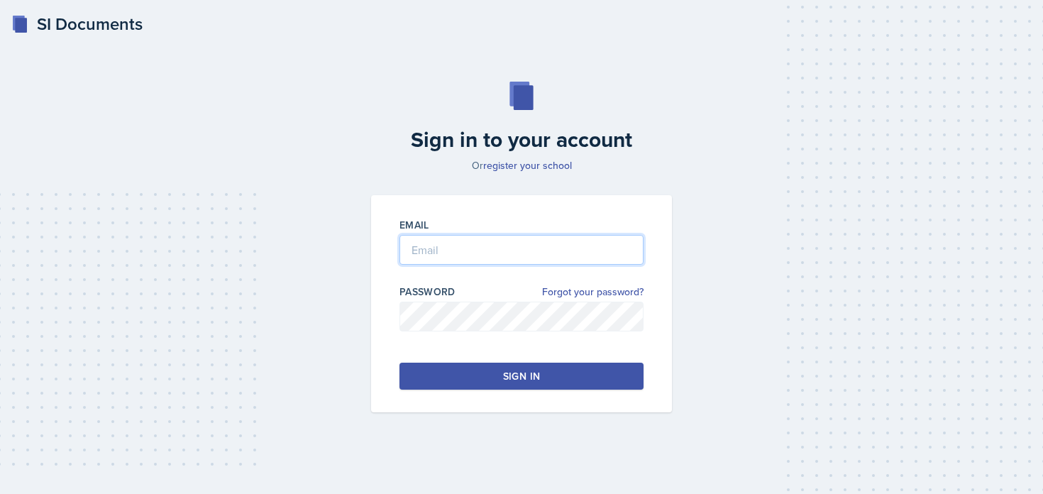
click at [481, 250] on input "email" at bounding box center [522, 250] width 244 height 30
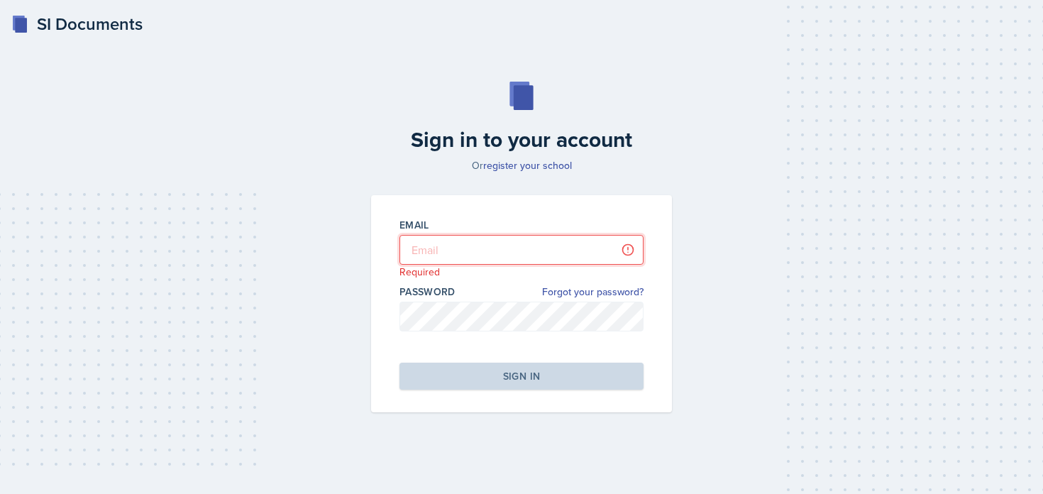
type input "[PERSON_NAME][EMAIL_ADDRESS][PERSON_NAME][DOMAIN_NAME]"
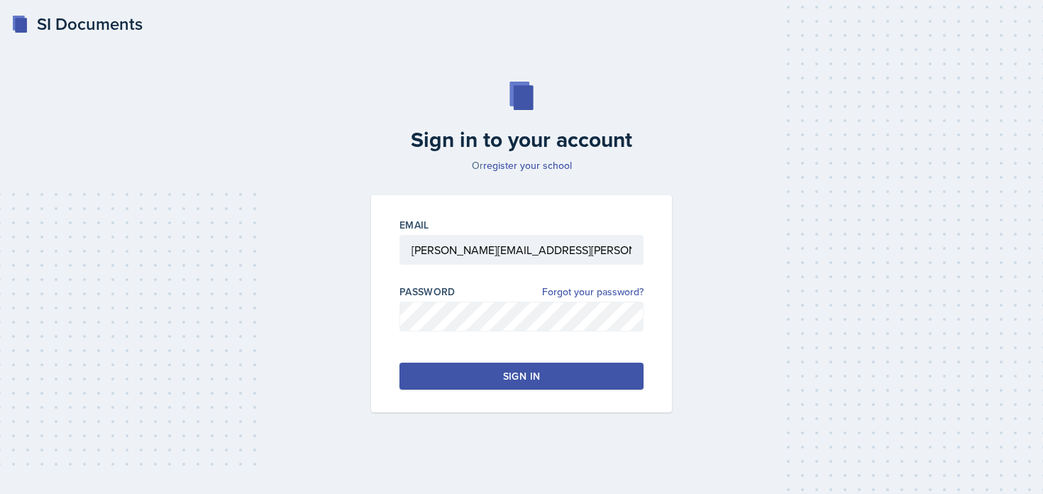
click at [451, 365] on button "Sign in" at bounding box center [522, 376] width 244 height 27
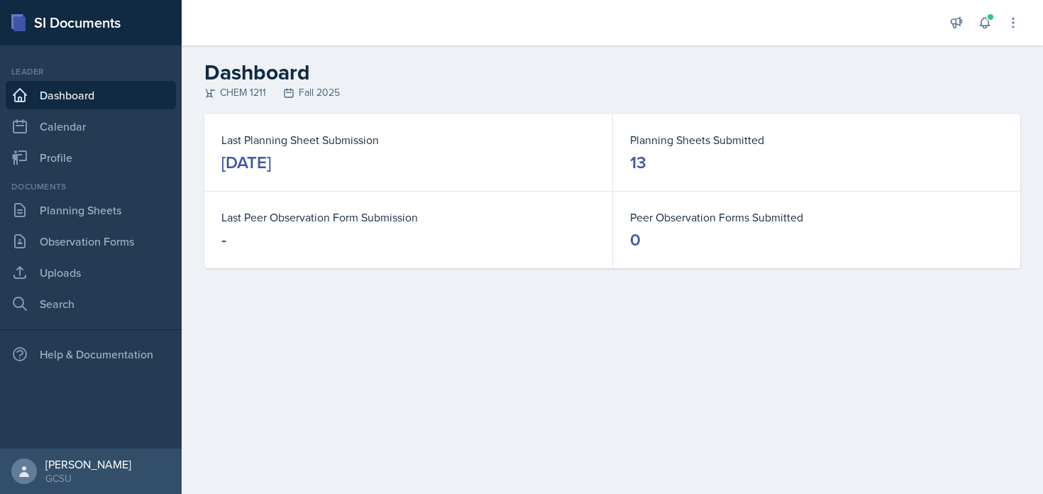
click at [60, 224] on div "Documents Planning Sheets Observation Forms Uploads Search" at bounding box center [91, 249] width 170 height 138
click at [60, 209] on link "Planning Sheets" at bounding box center [91, 210] width 170 height 28
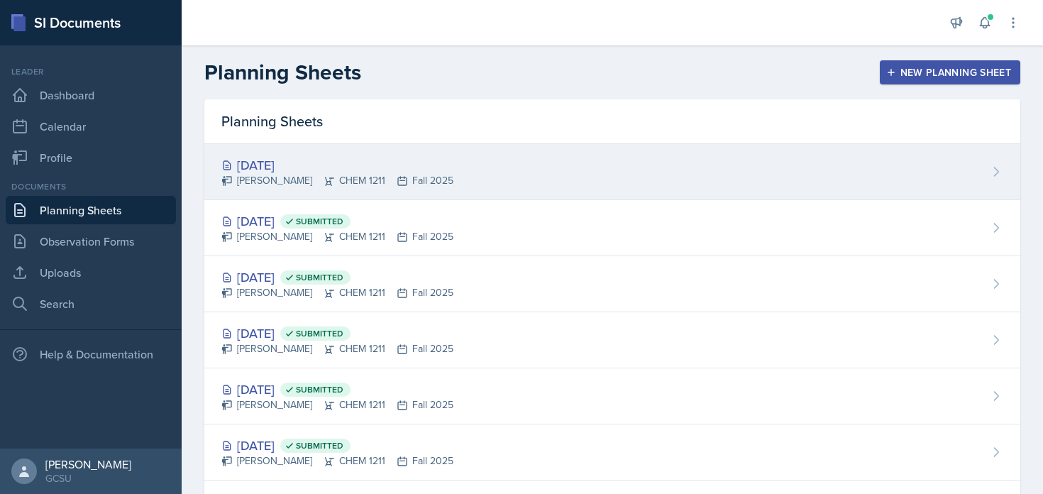
click at [410, 184] on div "[PERSON_NAME] CHEM 1211 Fall 2025" at bounding box center [337, 180] width 232 height 15
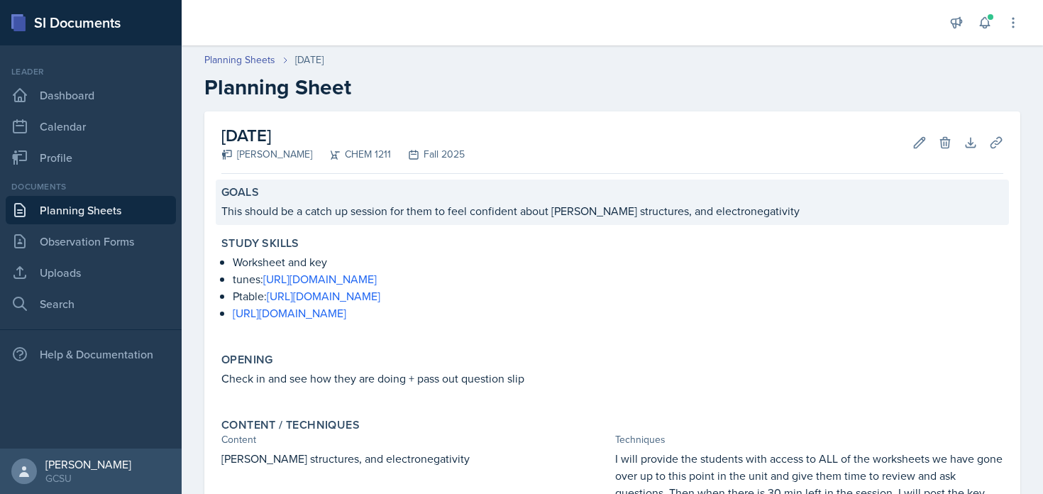
scroll to position [261, 0]
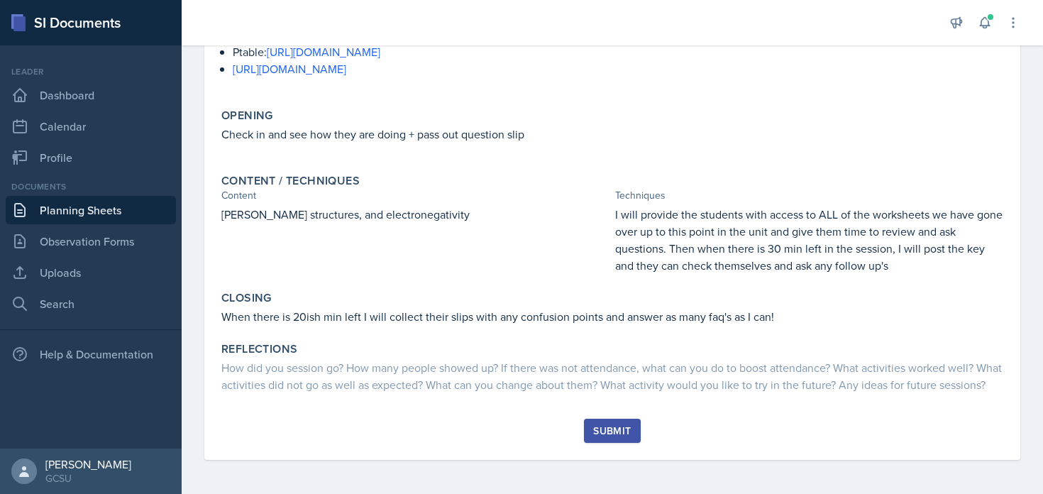
click at [610, 436] on div "Submit" at bounding box center [612, 430] width 38 height 11
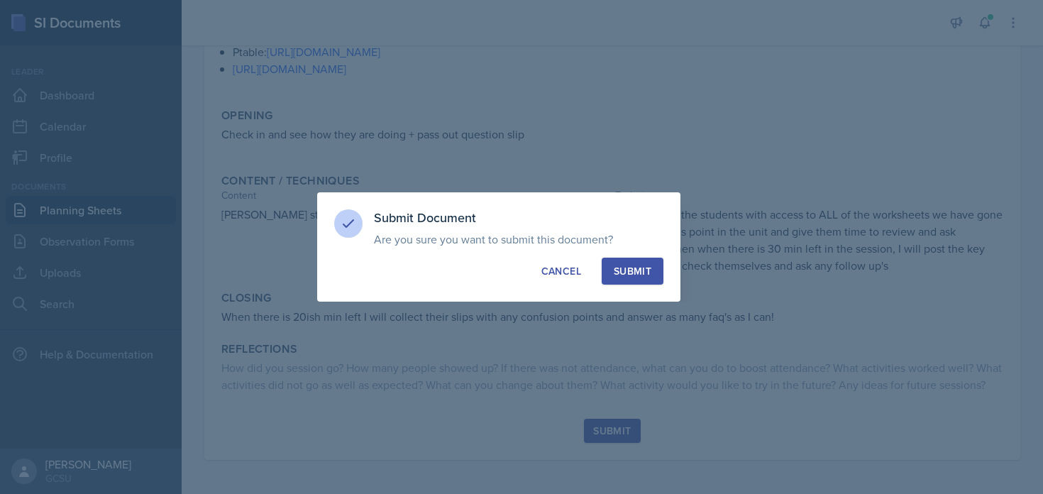
click at [624, 273] on div "Submit" at bounding box center [633, 271] width 38 height 14
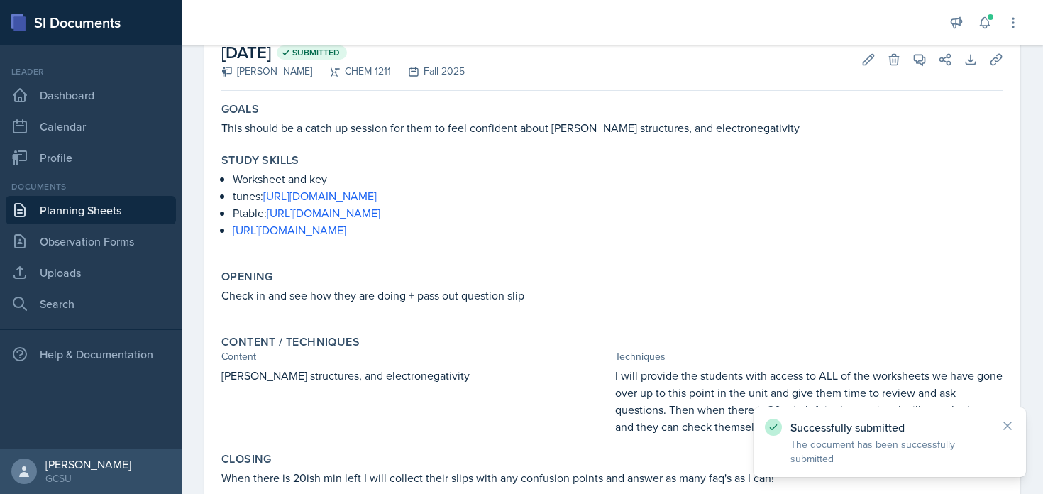
scroll to position [93, 0]
